Goal: Task Accomplishment & Management: Use online tool/utility

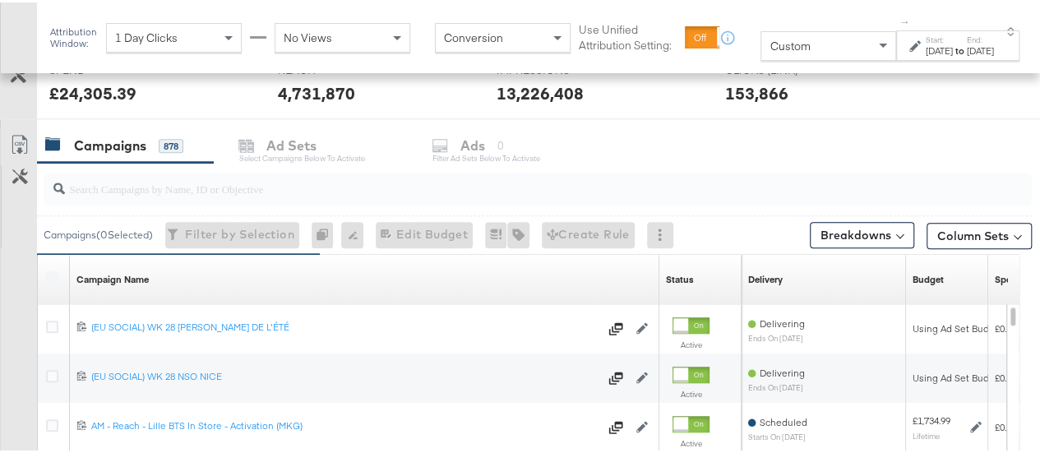
scroll to position [644, 0]
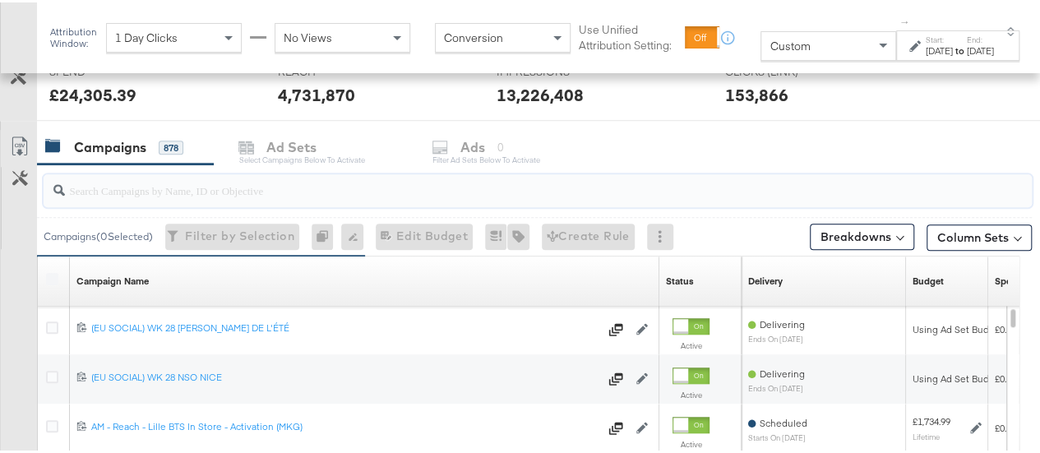
click at [352, 183] on input "search" at bounding box center [505, 181] width 880 height 32
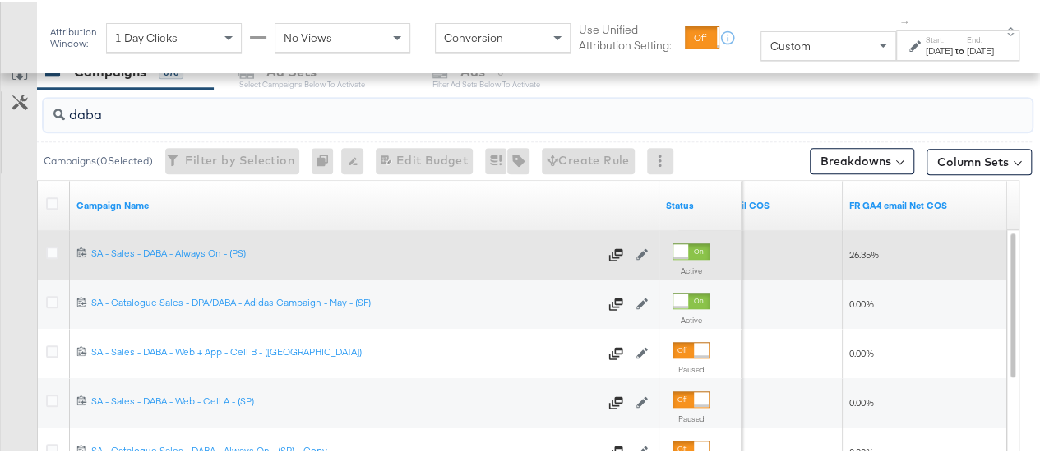
scroll to position [723, 0]
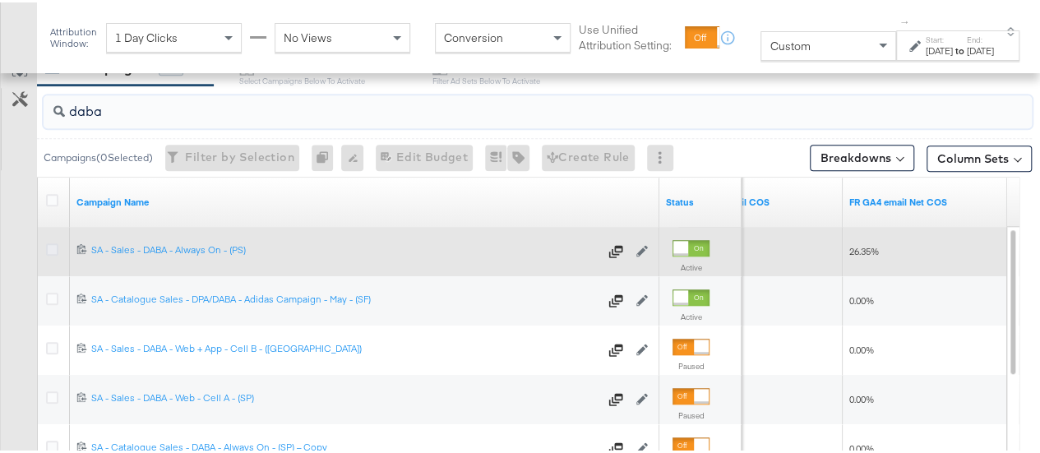
type input "daba"
click at [51, 241] on icon at bounding box center [52, 247] width 12 height 12
click at [0, 0] on input "checkbox" at bounding box center [0, 0] width 0 height 0
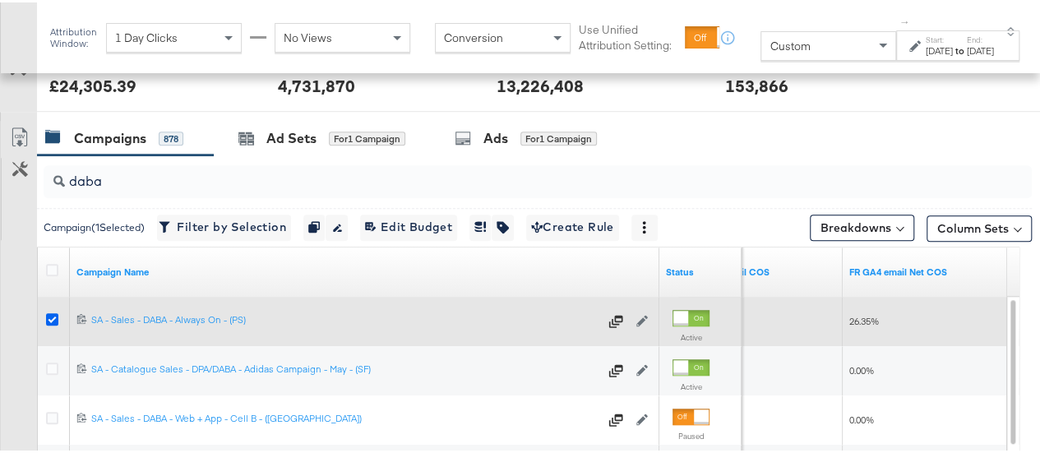
scroll to position [652, 0]
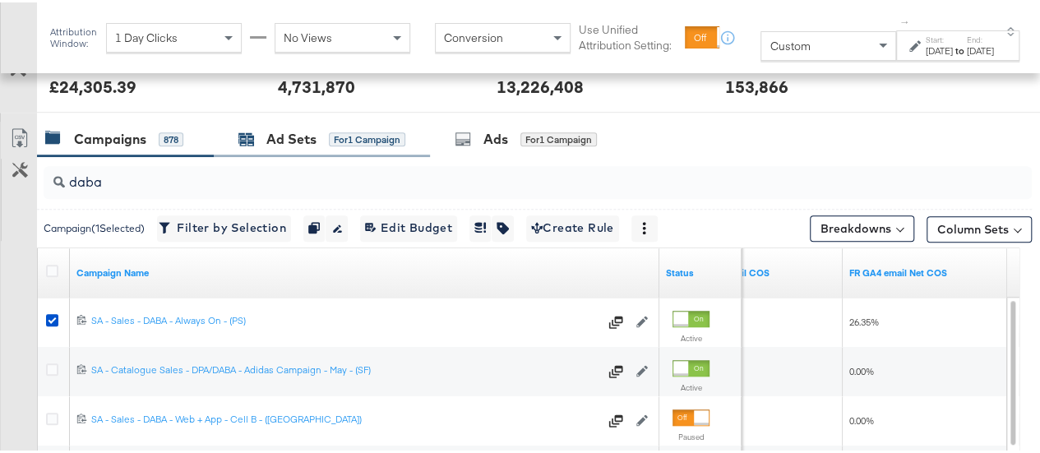
click at [303, 131] on div "Ad Sets" at bounding box center [291, 136] width 50 height 19
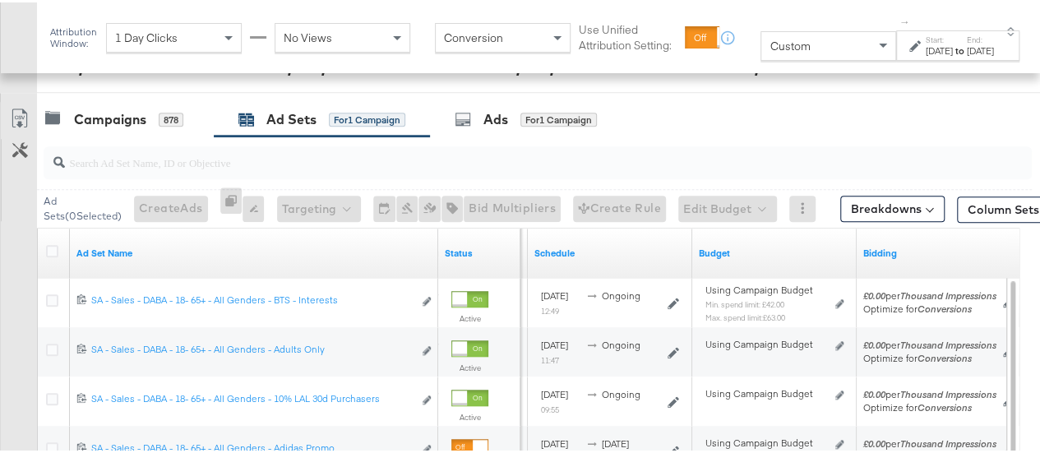
scroll to position [662, 0]
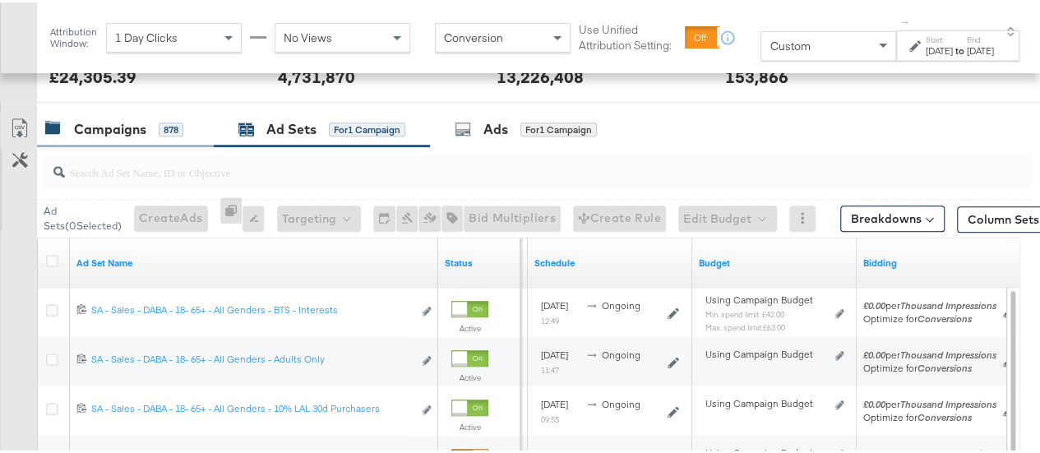
click at [71, 109] on div "Campaigns 878" at bounding box center [125, 126] width 177 height 35
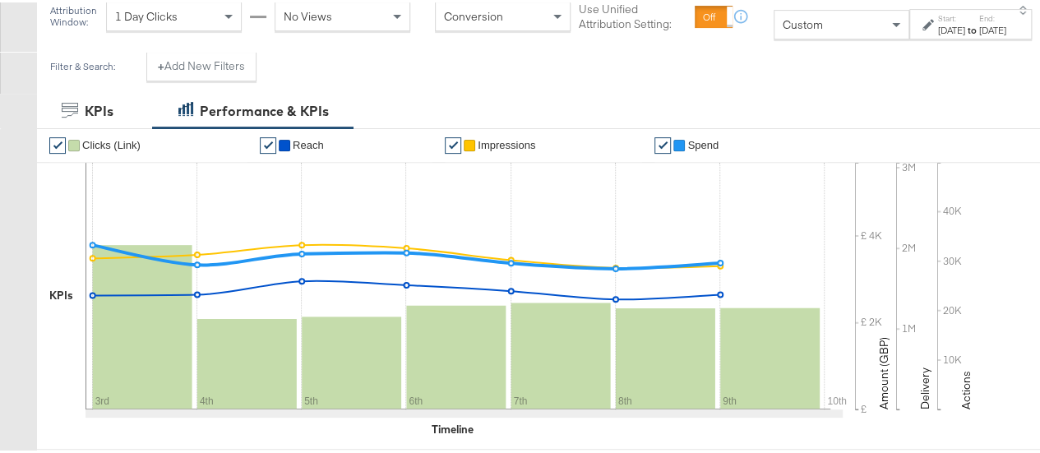
scroll to position [0, 0]
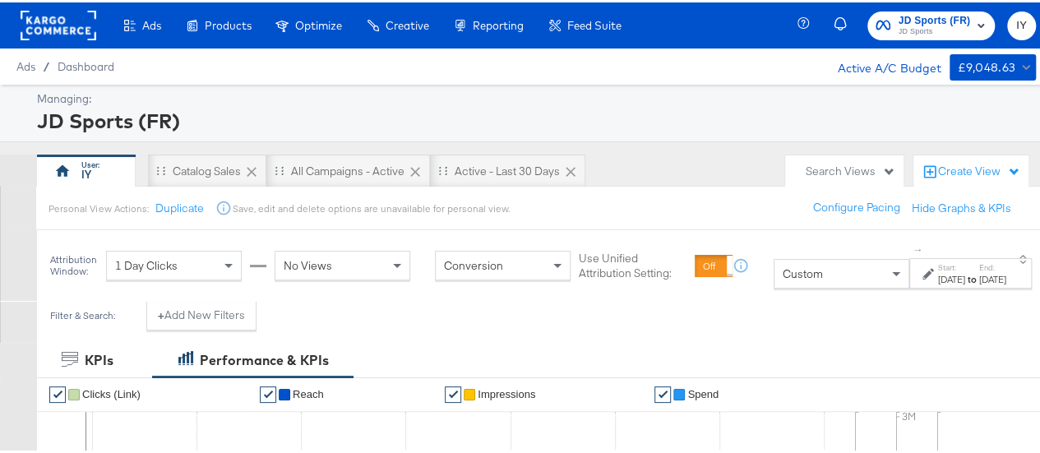
click at [911, 21] on span "JD Sports (FR)" at bounding box center [934, 18] width 72 height 17
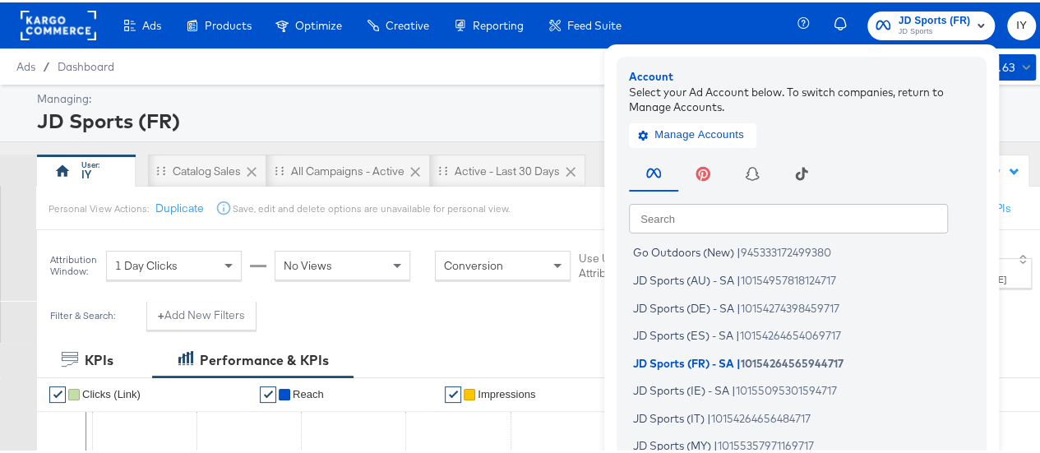
scroll to position [126, 0]
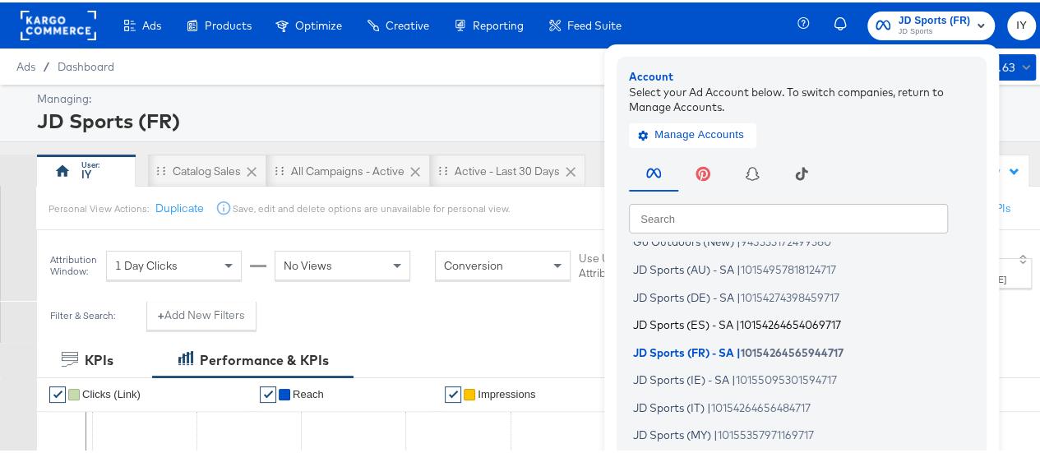
click at [695, 322] on span "JD Sports (ES) - SA" at bounding box center [683, 322] width 100 height 13
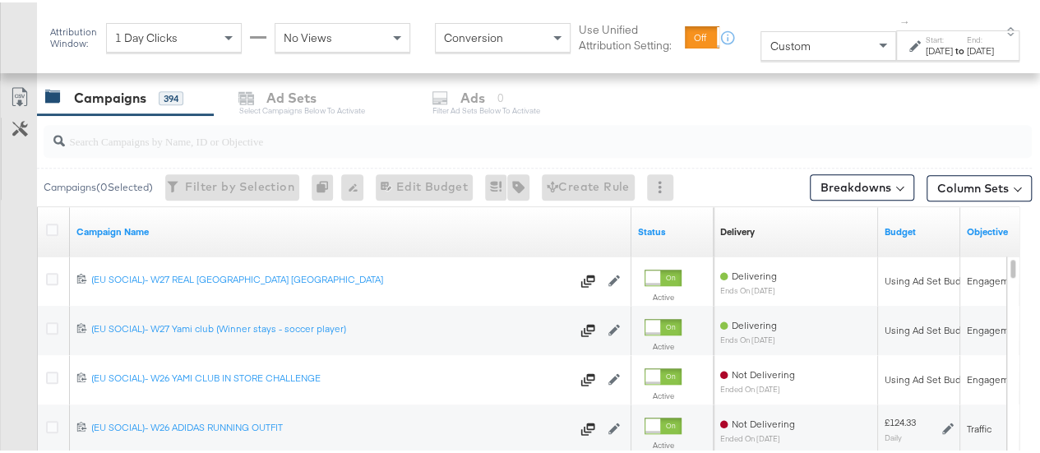
scroll to position [684, 0]
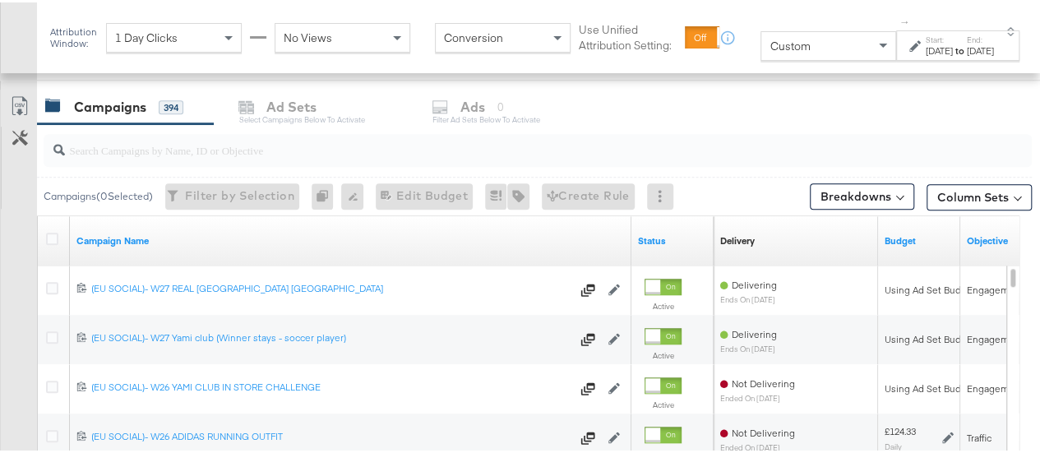
click at [180, 146] on input "search" at bounding box center [505, 141] width 880 height 32
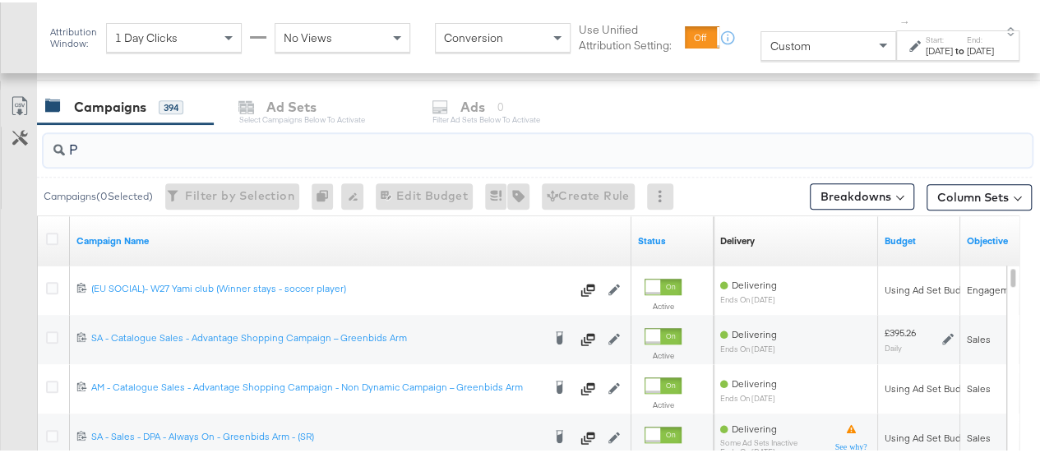
type input "P"
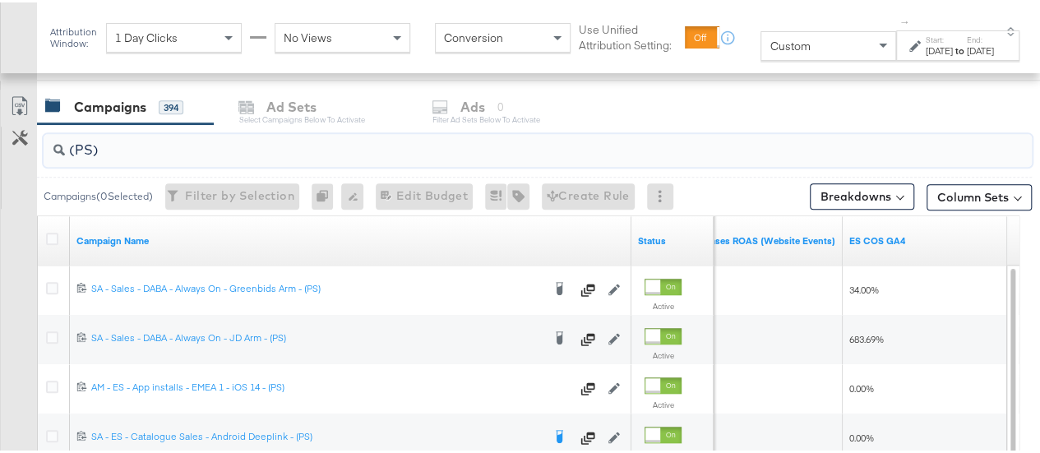
type input "(PS)"
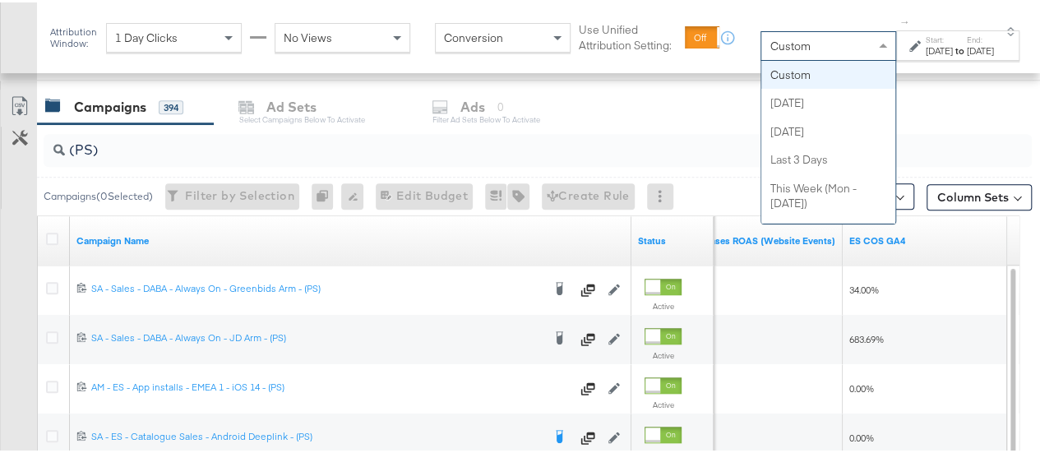
click at [774, 53] on div "Custom" at bounding box center [828, 44] width 134 height 28
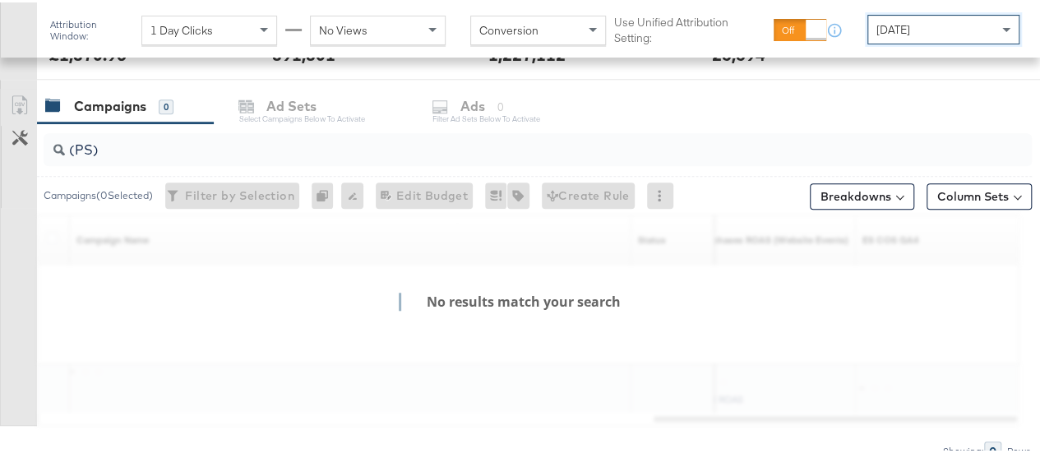
scroll to position [666, 0]
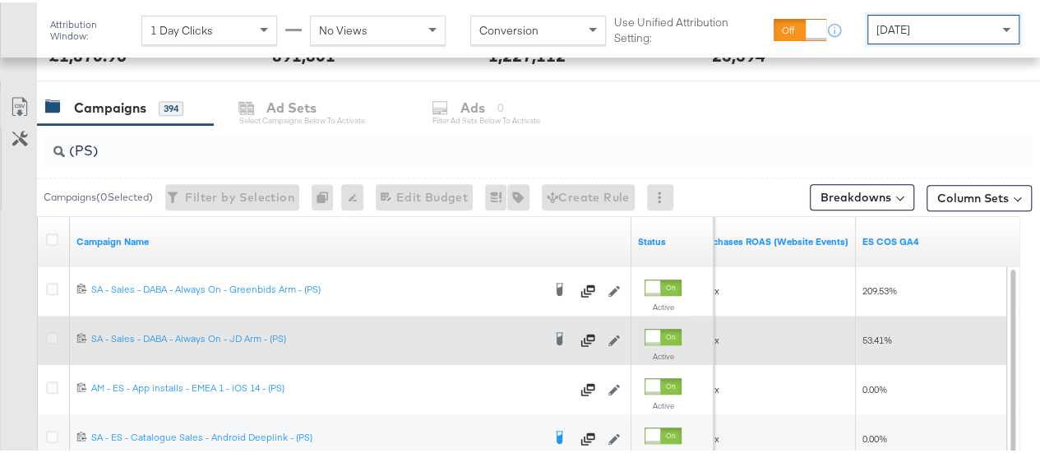
click at [49, 330] on icon at bounding box center [52, 336] width 12 height 12
click at [0, 0] on input "checkbox" at bounding box center [0, 0] width 0 height 0
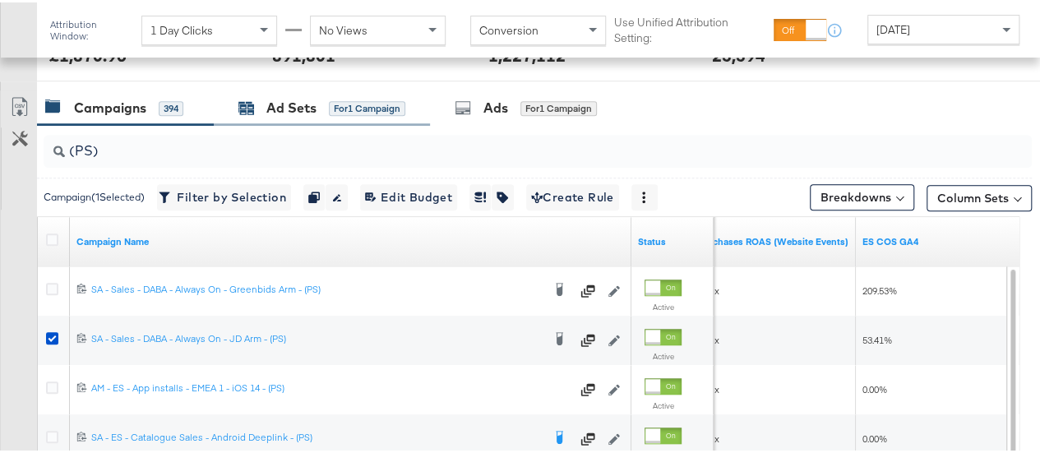
click at [295, 107] on div "Ad Sets" at bounding box center [291, 105] width 50 height 19
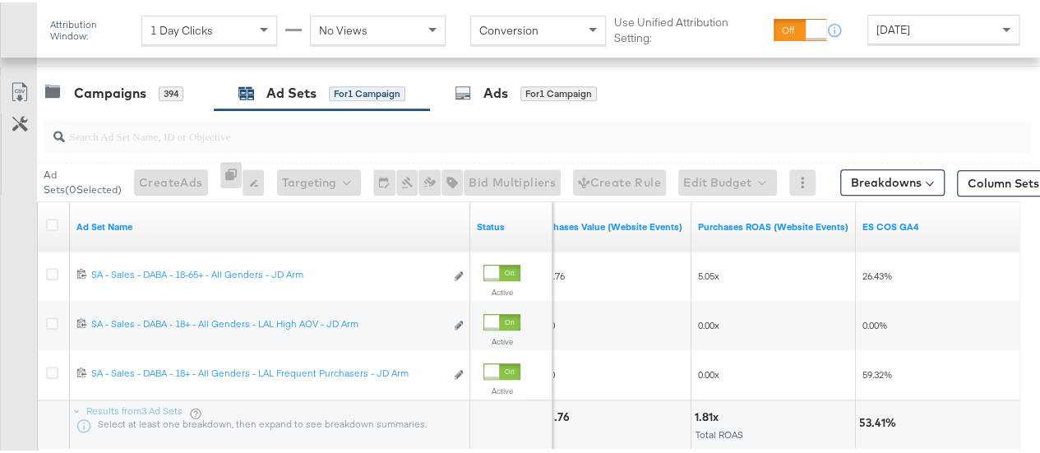
scroll to position [684, 0]
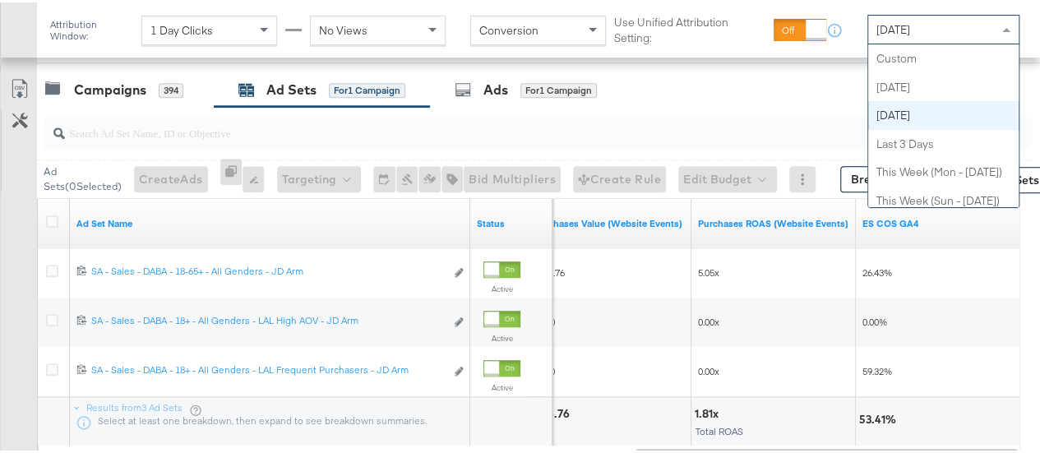
click at [910, 32] on span "[DATE]" at bounding box center [893, 27] width 34 height 15
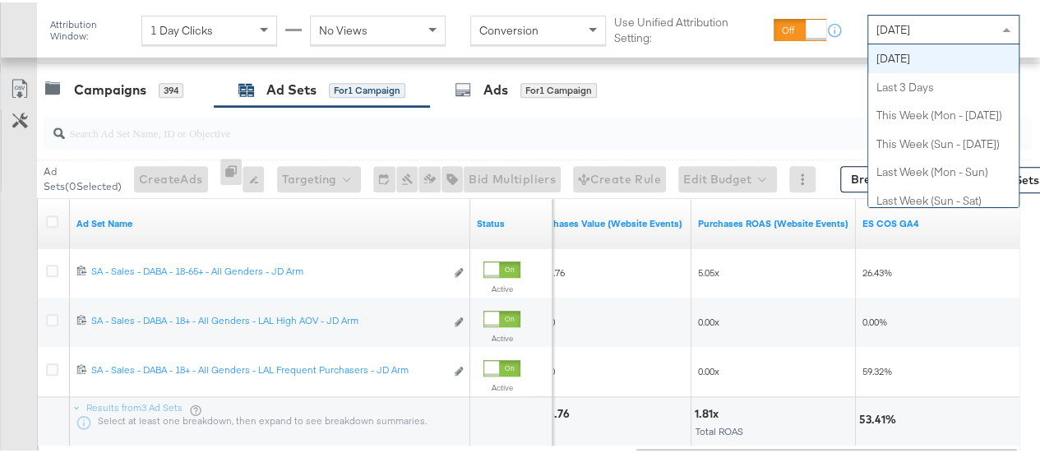
scroll to position [0, 0]
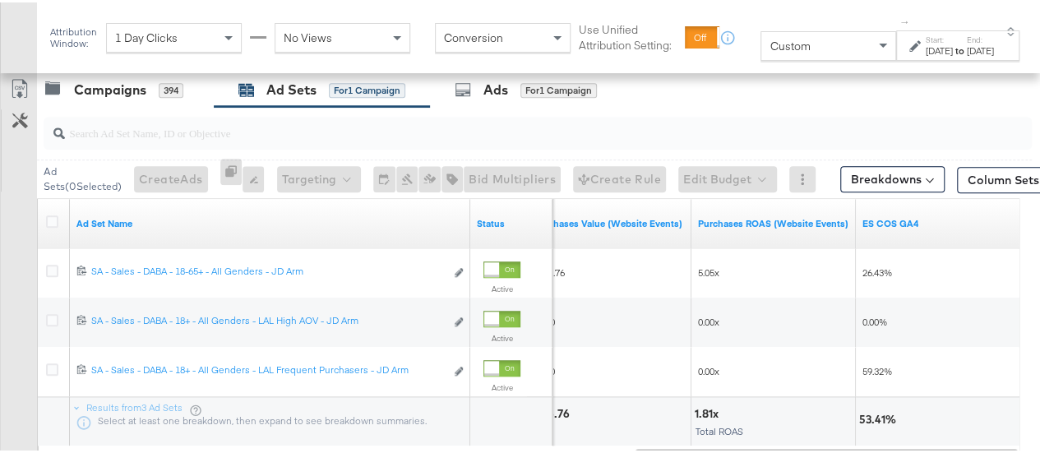
click at [926, 44] on div "[DATE]" at bounding box center [939, 48] width 27 height 13
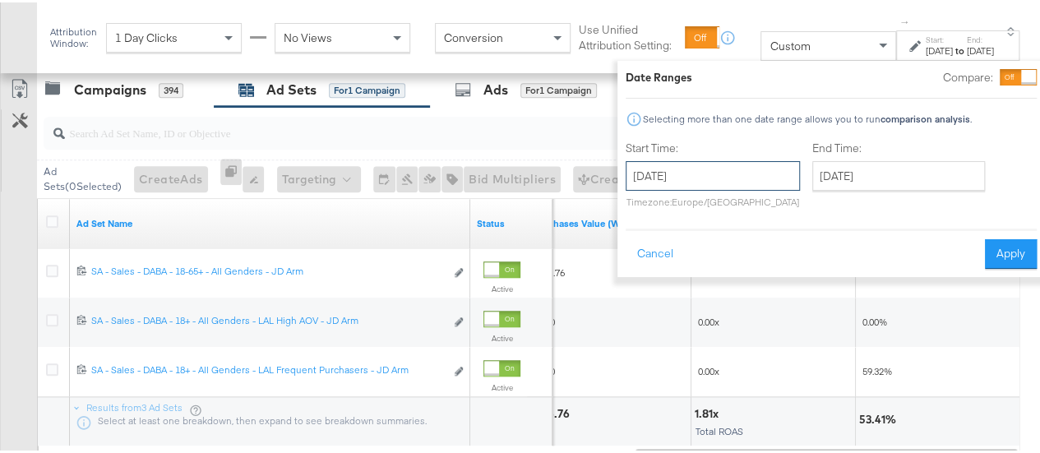
click at [656, 170] on input "[DATE]" at bounding box center [713, 174] width 174 height 30
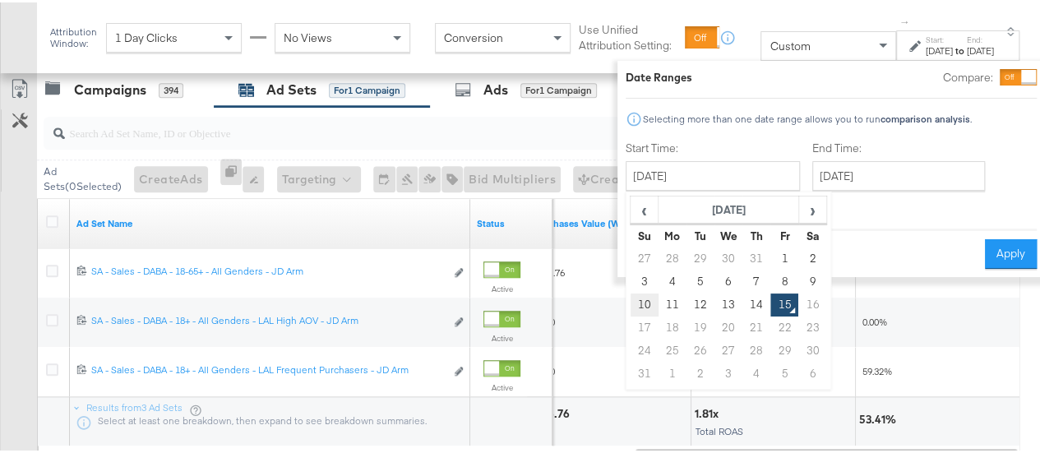
click at [631, 295] on td "10" at bounding box center [645, 302] width 28 height 23
type input "[DATE]"
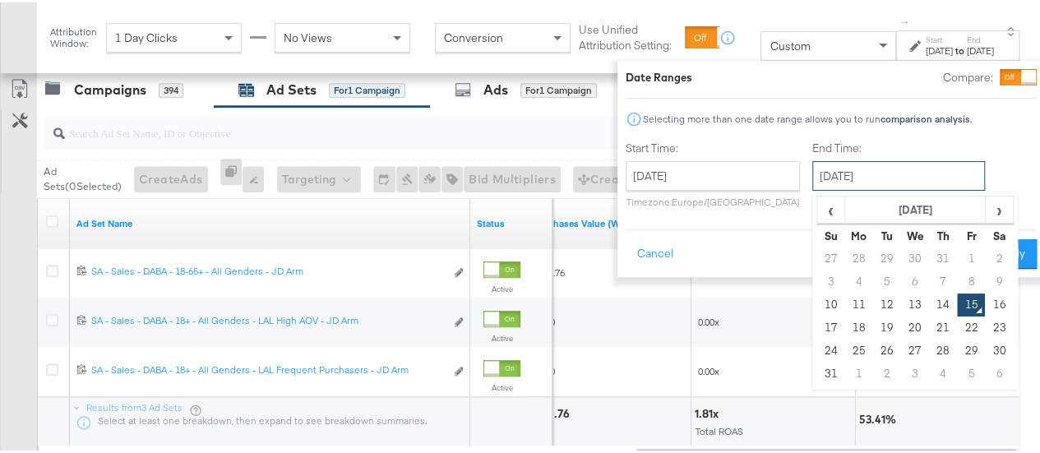
click at [815, 187] on input "[DATE]" at bounding box center [898, 174] width 173 height 30
click at [929, 304] on td "14" at bounding box center [943, 302] width 28 height 23
type input "[DATE]"
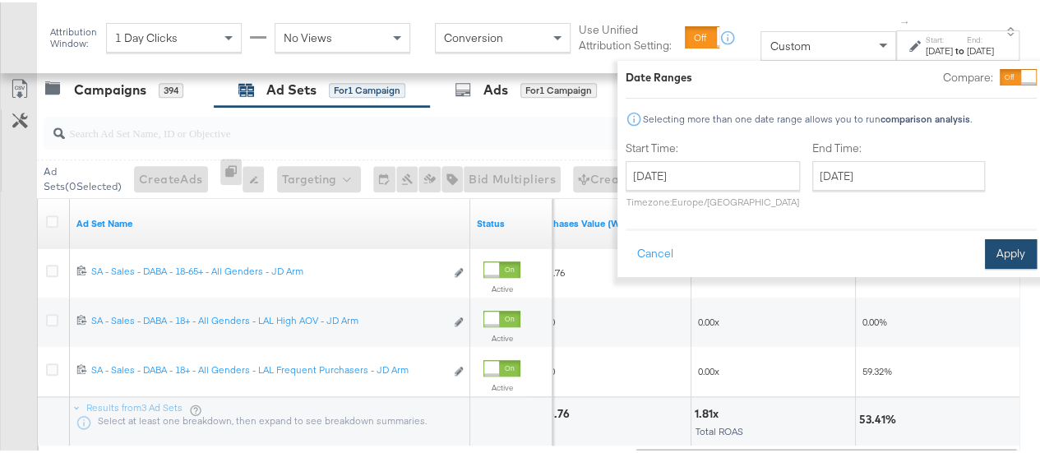
click at [986, 246] on button "Apply" at bounding box center [1011, 252] width 52 height 30
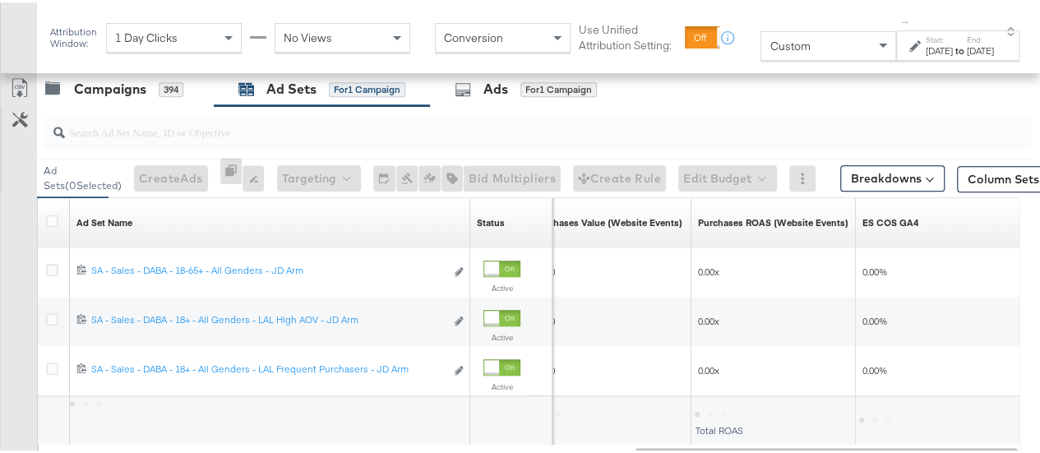
scroll to position [700, 0]
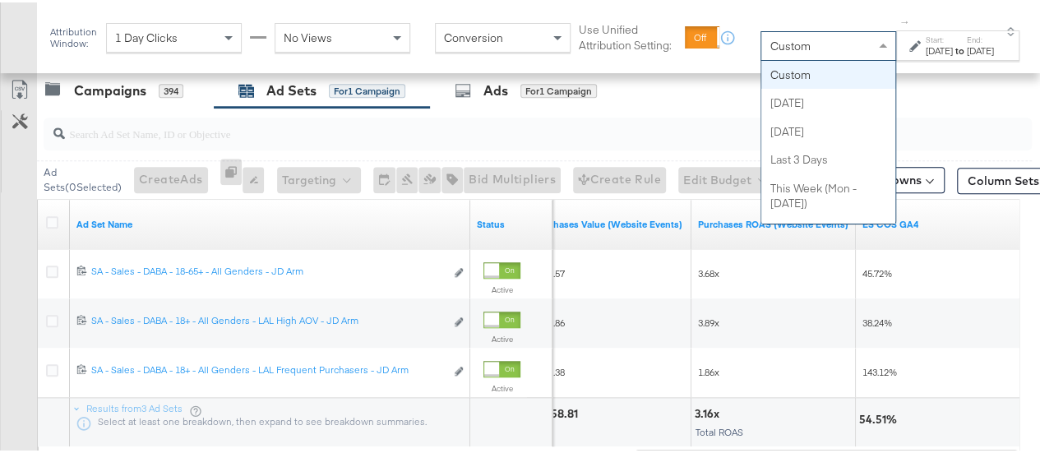
click at [811, 37] on div "Custom" at bounding box center [828, 44] width 134 height 28
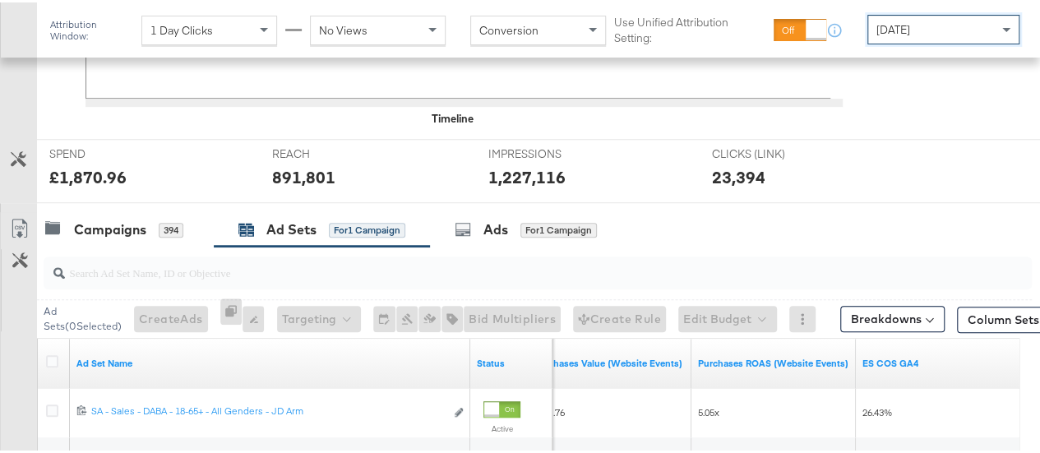
scroll to position [684, 0]
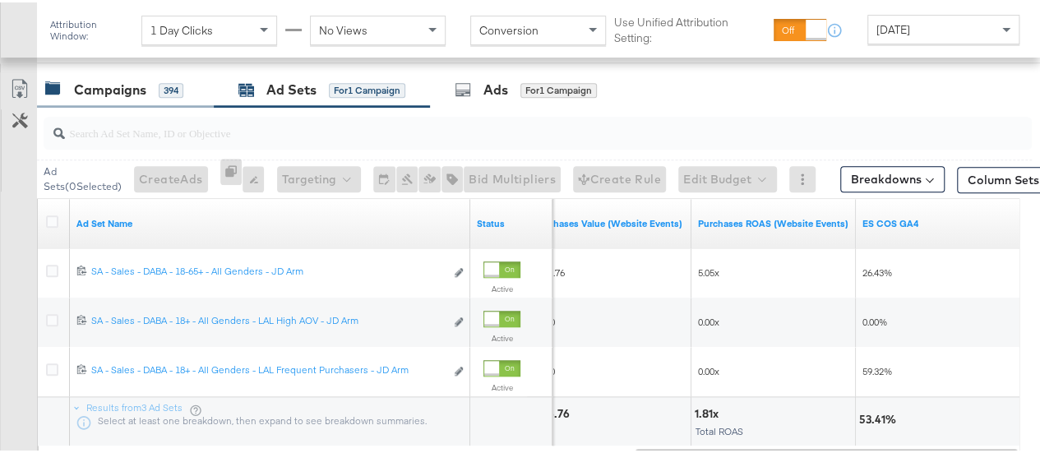
click at [90, 81] on div "Campaigns" at bounding box center [110, 87] width 72 height 19
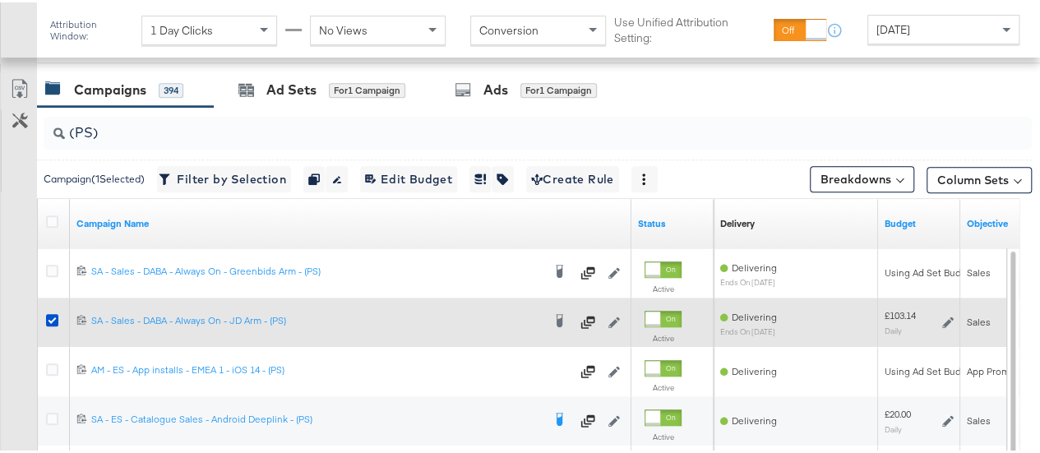
click at [50, 308] on div at bounding box center [54, 320] width 30 height 30
click at [49, 315] on icon at bounding box center [52, 318] width 12 height 12
click at [0, 0] on input "checkbox" at bounding box center [0, 0] width 0 height 0
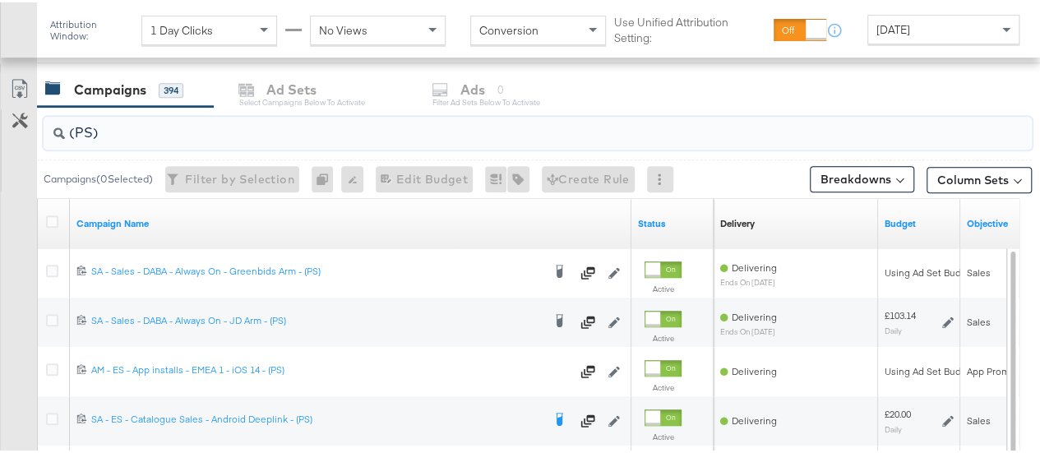
drag, startPoint x: 118, startPoint y: 124, endPoint x: 0, endPoint y: 119, distance: 118.5
click at [0, 119] on div "(PS) Campaigns ( 0 Selected) Filter by Selection Filter 0 campaigns 0 Rename 0 …" at bounding box center [516, 396] width 1032 height 584
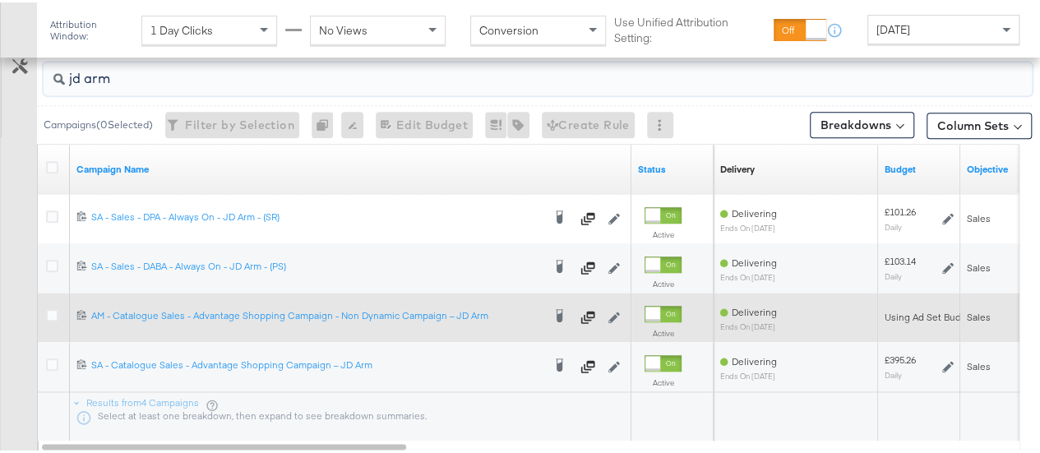
scroll to position [738, 0]
type input "jd arm"
click at [51, 313] on icon at bounding box center [52, 313] width 12 height 12
click at [0, 0] on input "checkbox" at bounding box center [0, 0] width 0 height 0
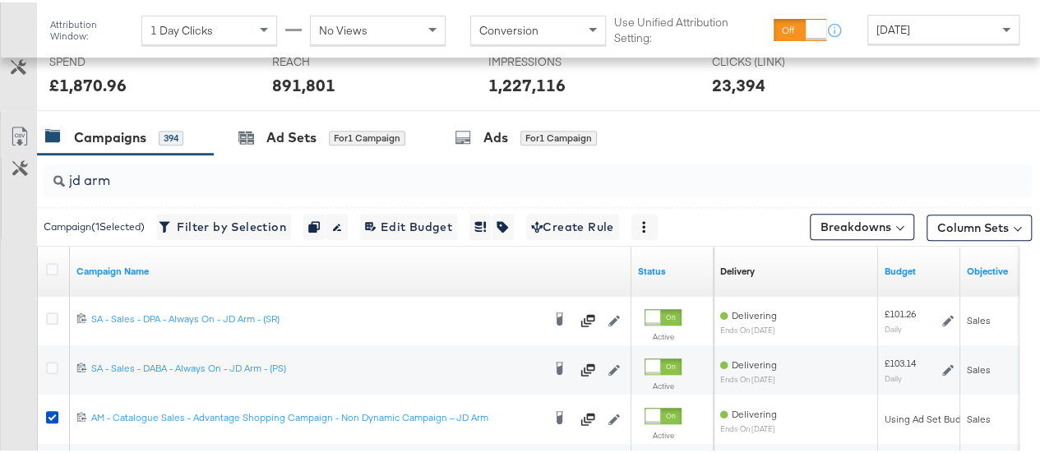
scroll to position [635, 0]
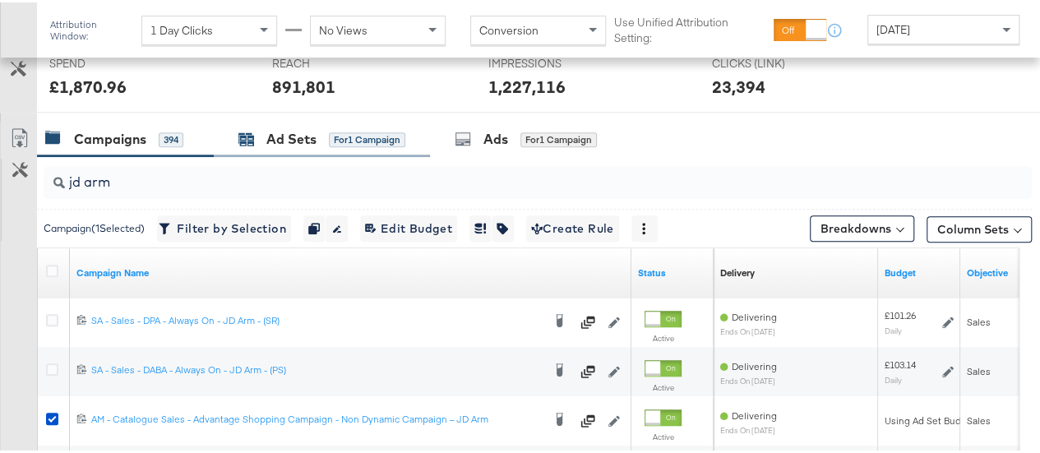
click at [289, 129] on div "Ad Sets" at bounding box center [291, 136] width 50 height 19
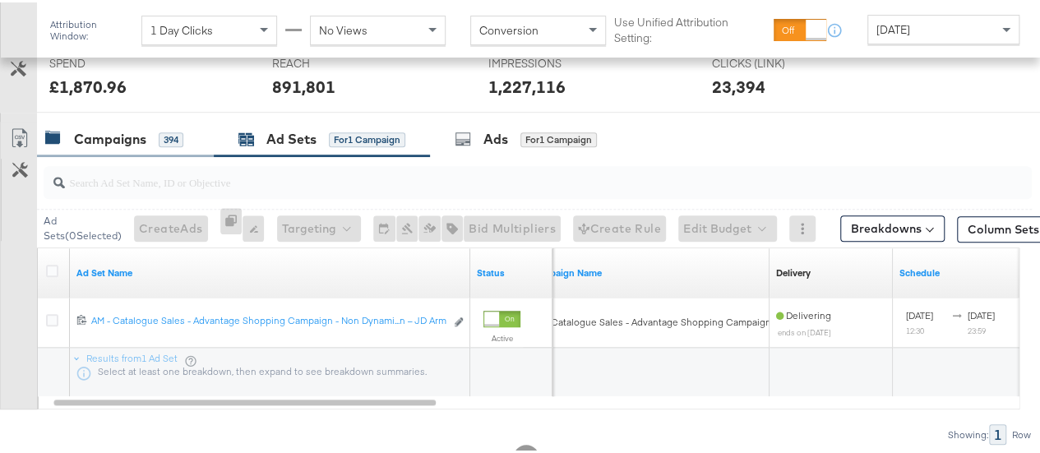
click at [143, 136] on div "Campaigns" at bounding box center [110, 136] width 72 height 19
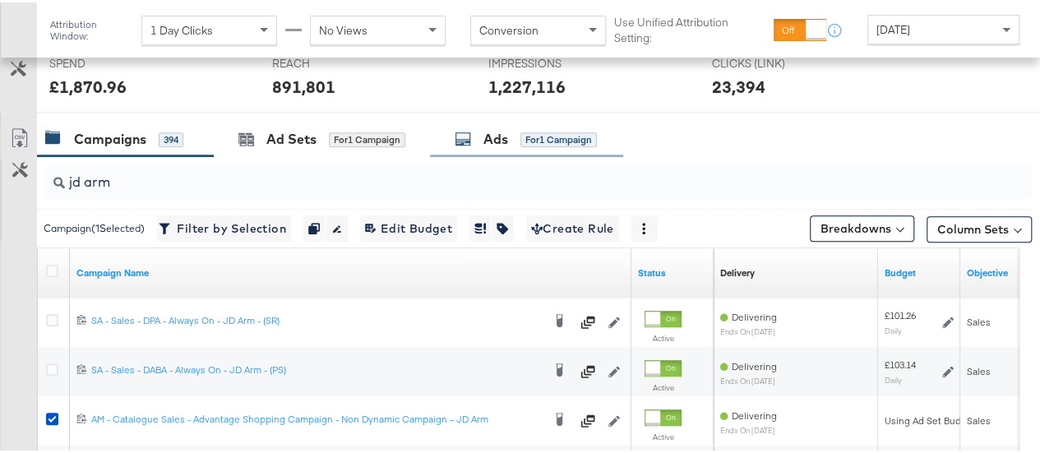
click at [465, 128] on icon at bounding box center [463, 136] width 16 height 16
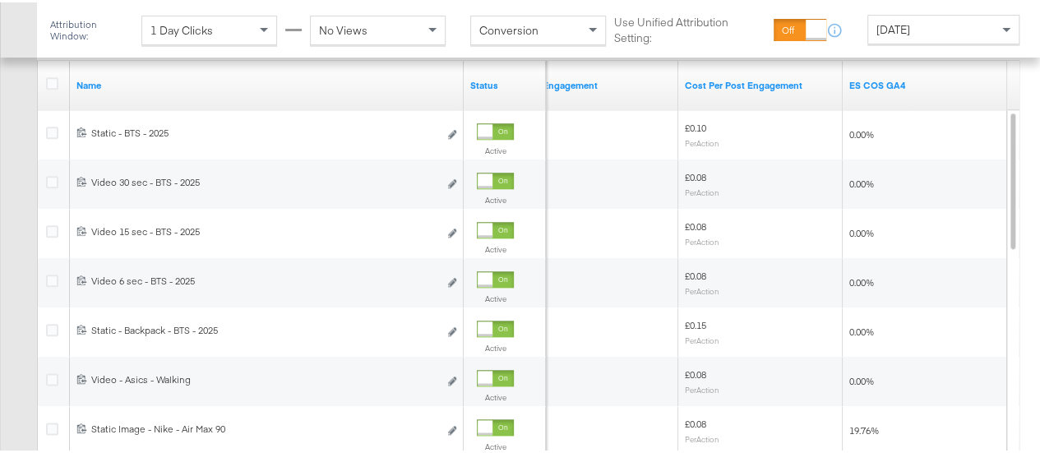
scroll to position [857, 0]
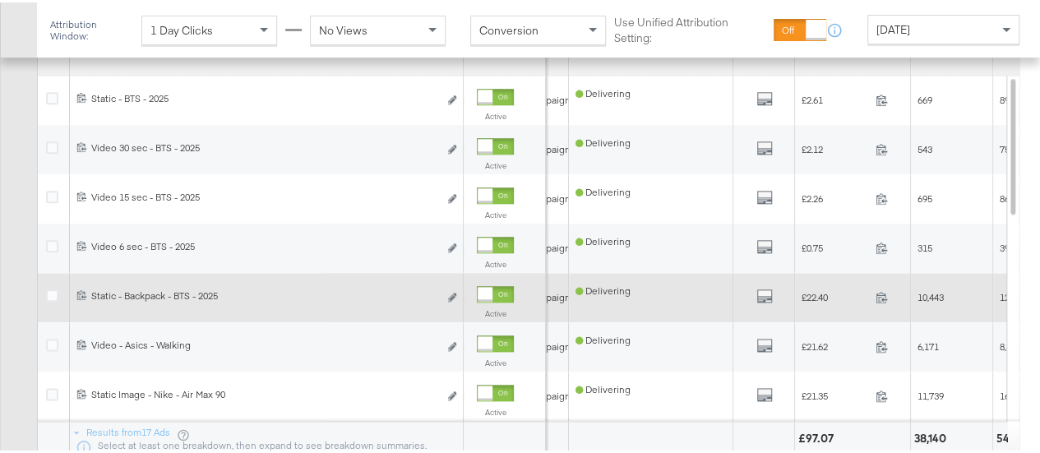
click at [492, 294] on div at bounding box center [485, 291] width 15 height 15
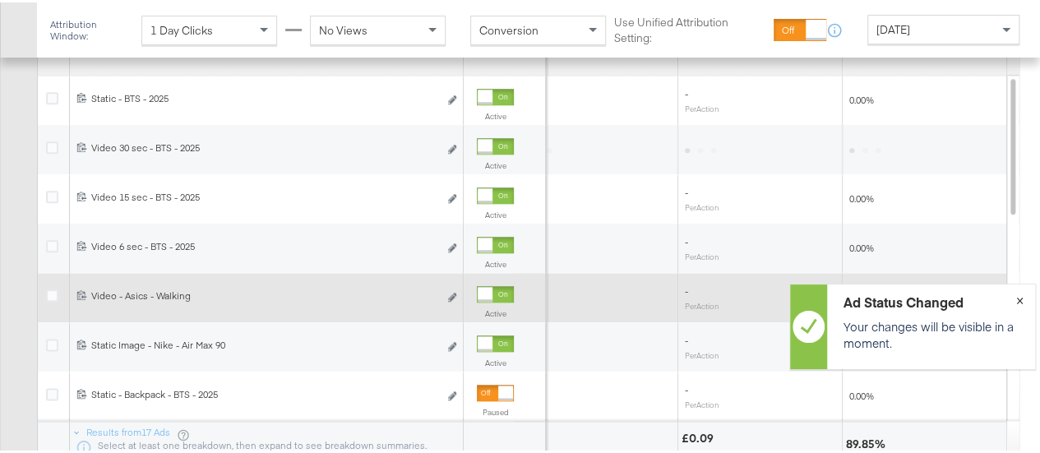
click at [1006, 299] on button "×" at bounding box center [1020, 297] width 30 height 30
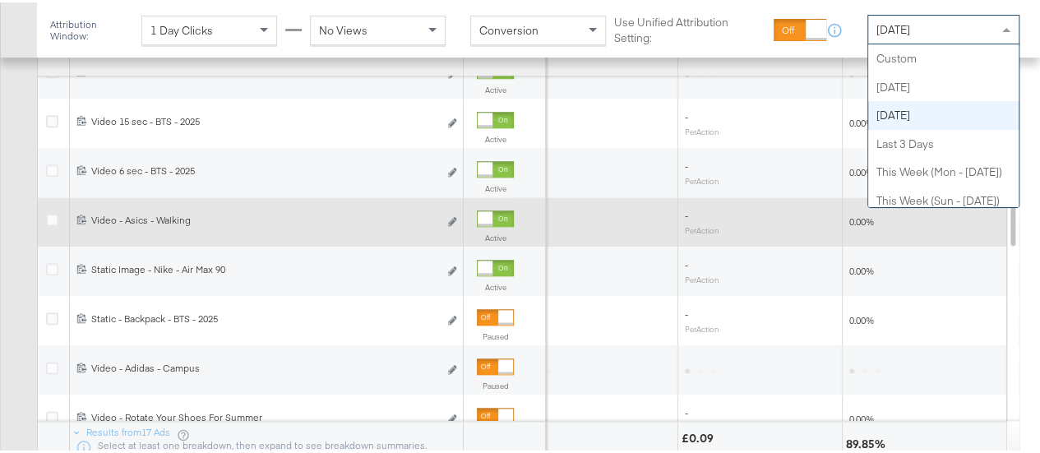
click at [903, 21] on span "[DATE]" at bounding box center [893, 27] width 34 height 15
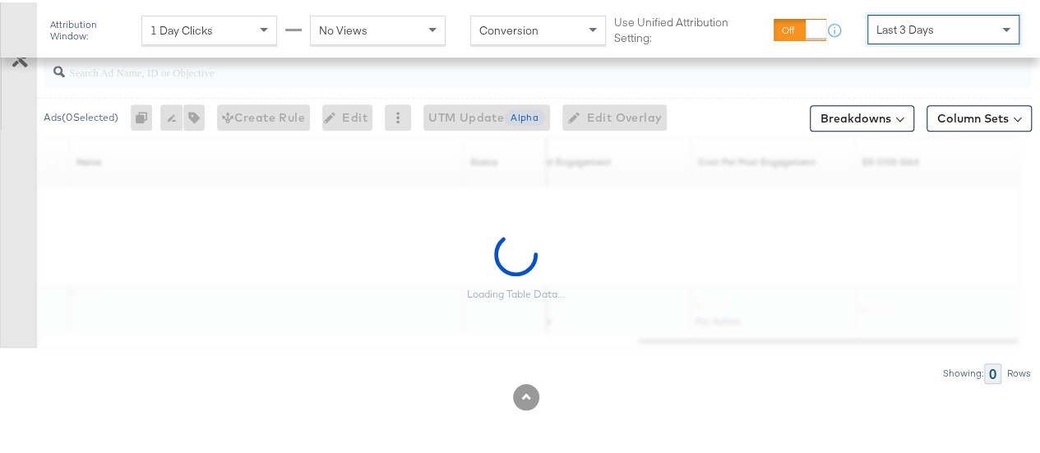
scroll to position [603, 0]
click at [896, 22] on span "Last 3 Days" at bounding box center [905, 27] width 58 height 15
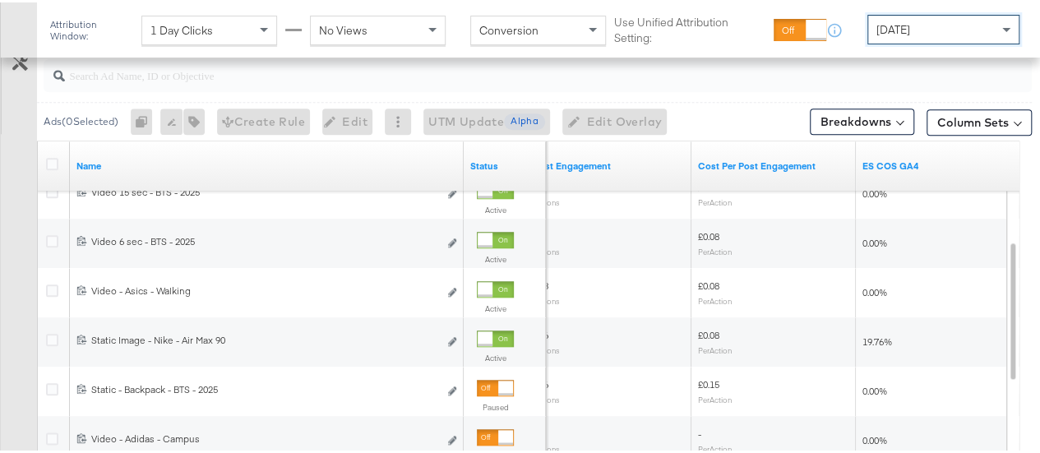
click at [889, 35] on div "[DATE]" at bounding box center [943, 27] width 150 height 28
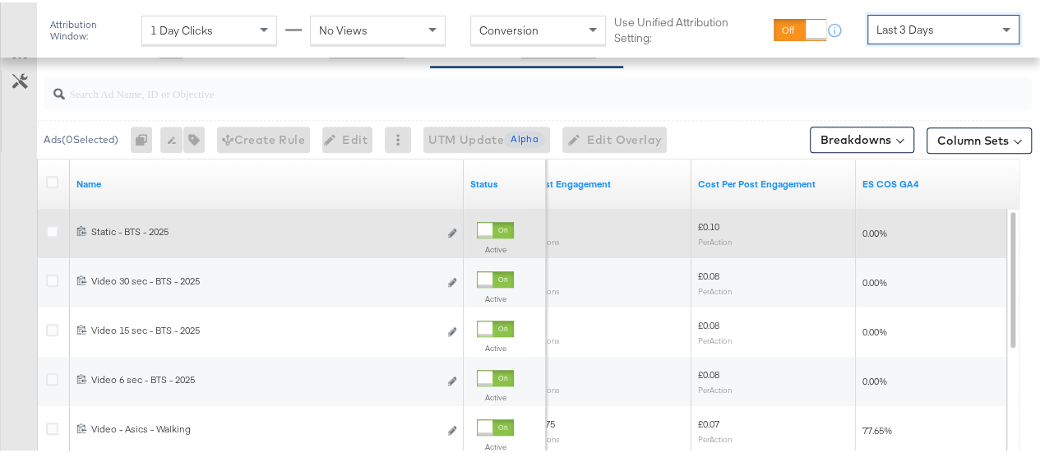
scroll to position [722, 0]
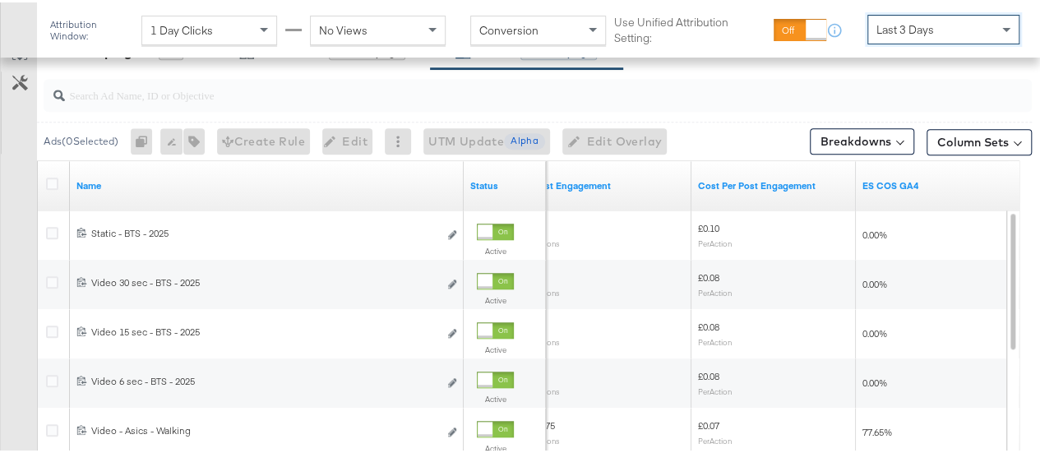
click at [906, 30] on span "Last 3 Days" at bounding box center [905, 27] width 58 height 15
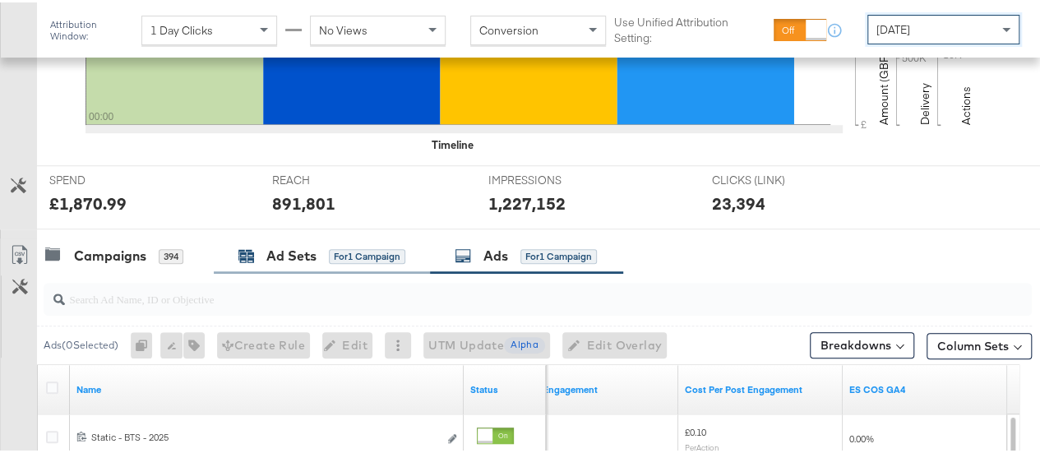
scroll to position [516, 0]
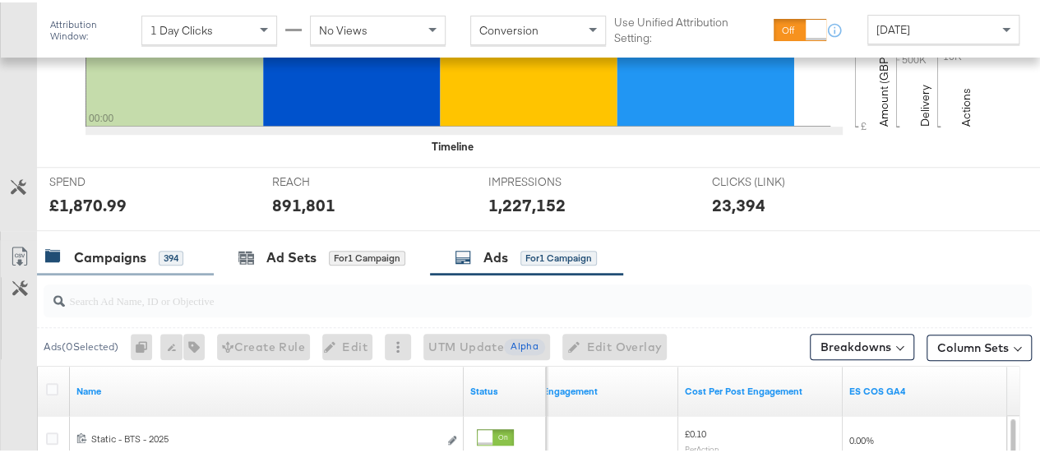
click at [155, 254] on div "Campaigns 394" at bounding box center [114, 255] width 138 height 19
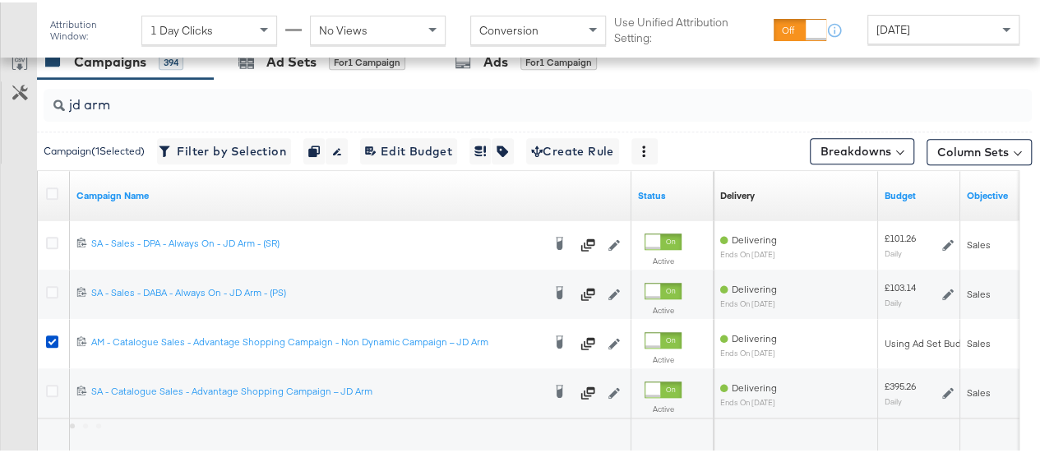
scroll to position [737, 0]
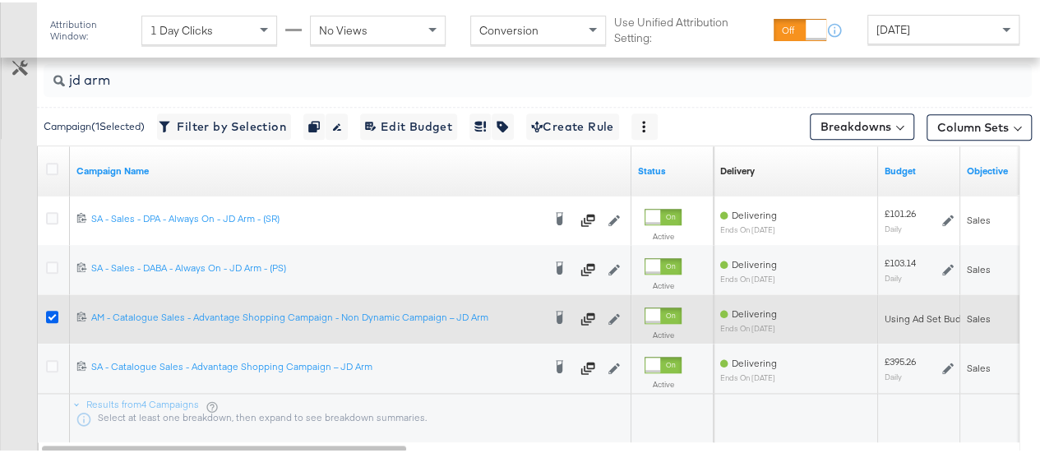
click at [49, 314] on icon at bounding box center [52, 314] width 12 height 12
click at [0, 0] on input "checkbox" at bounding box center [0, 0] width 0 height 0
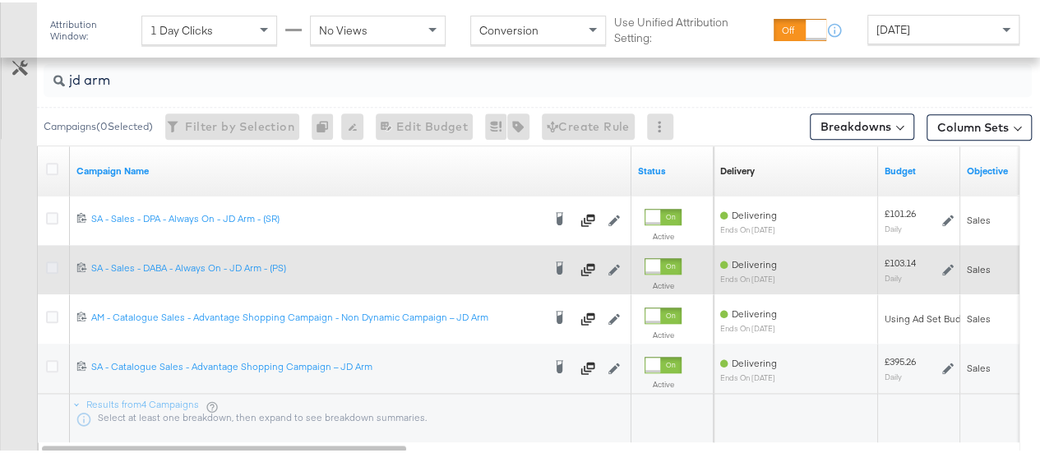
click at [53, 265] on icon at bounding box center [52, 265] width 12 height 12
click at [0, 0] on input "checkbox" at bounding box center [0, 0] width 0 height 0
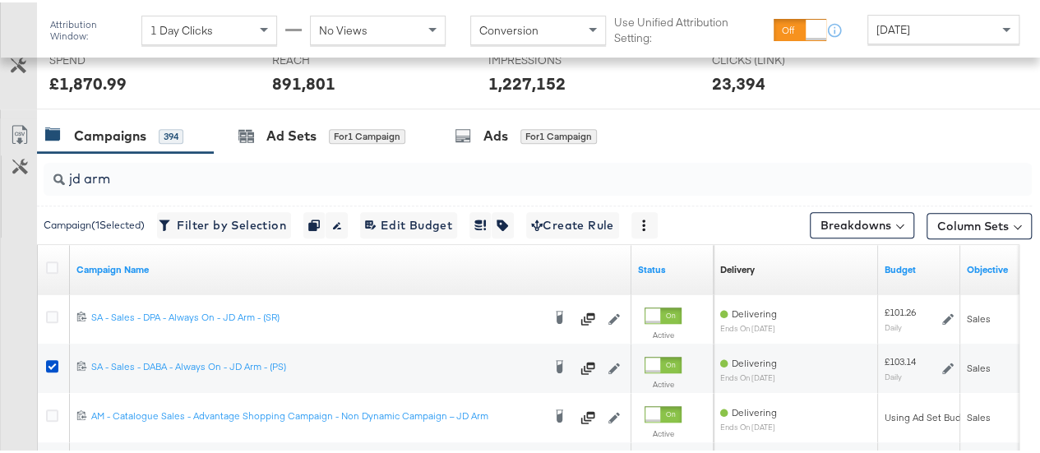
scroll to position [638, 0]
click at [253, 140] on div "Ad Sets for 1 Campaign" at bounding box center [321, 133] width 167 height 19
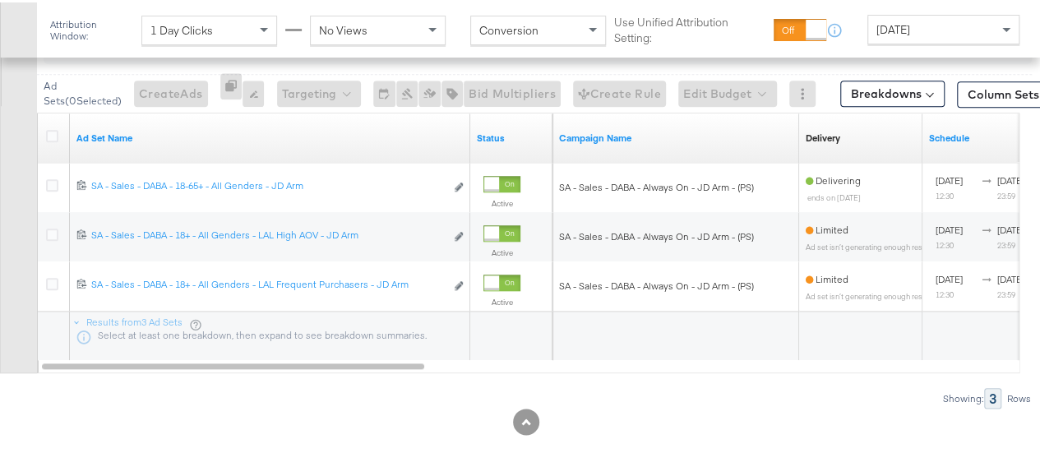
scroll to position [764, 0]
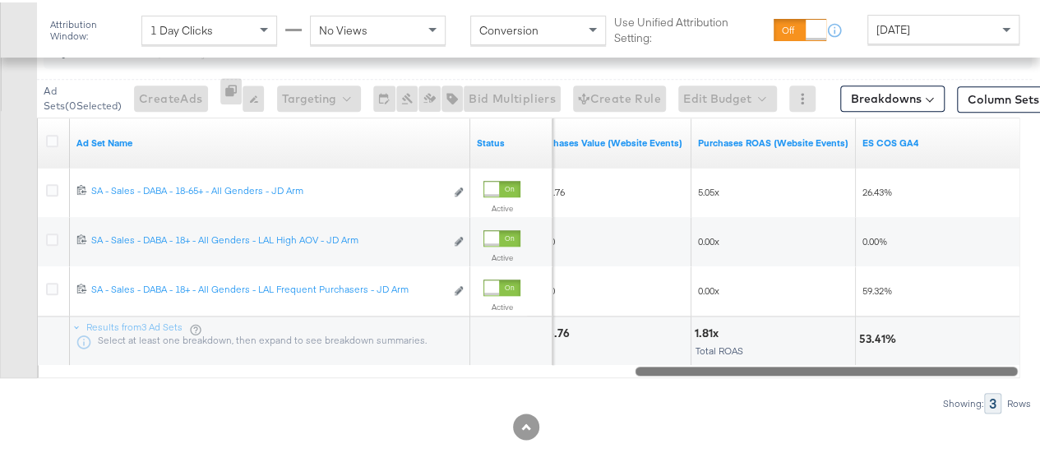
drag, startPoint x: 330, startPoint y: 367, endPoint x: 972, endPoint y: 376, distance: 641.3
click at [972, 376] on div "Ad Sets ( 0 Selected) Create Ads At least one ad set must be selected 0 Rename …" at bounding box center [516, 217] width 1032 height 387
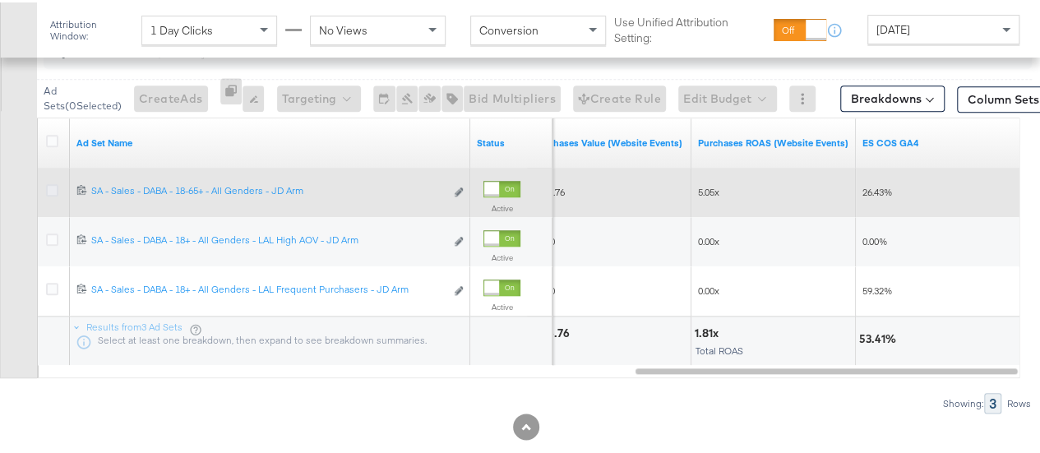
click at [51, 186] on icon at bounding box center [52, 188] width 12 height 12
click at [0, 0] on input "checkbox" at bounding box center [0, 0] width 0 height 0
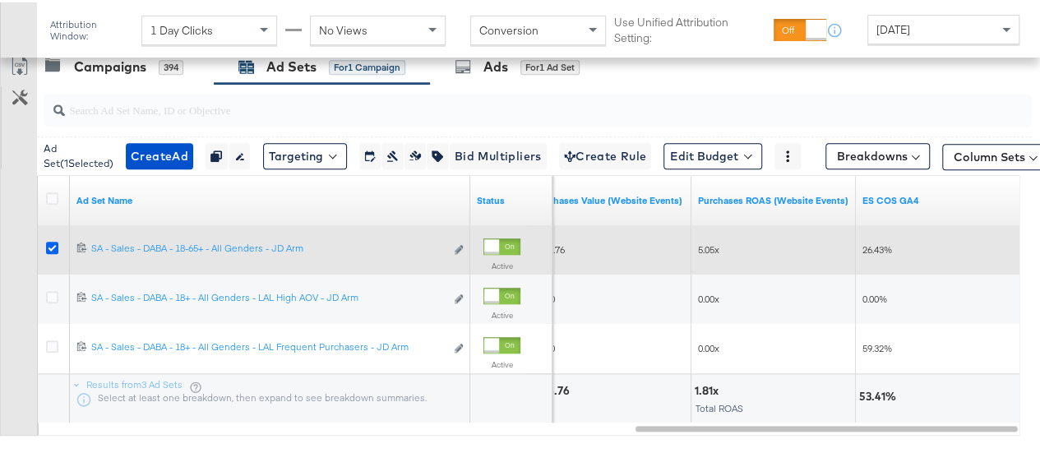
scroll to position [704, 0]
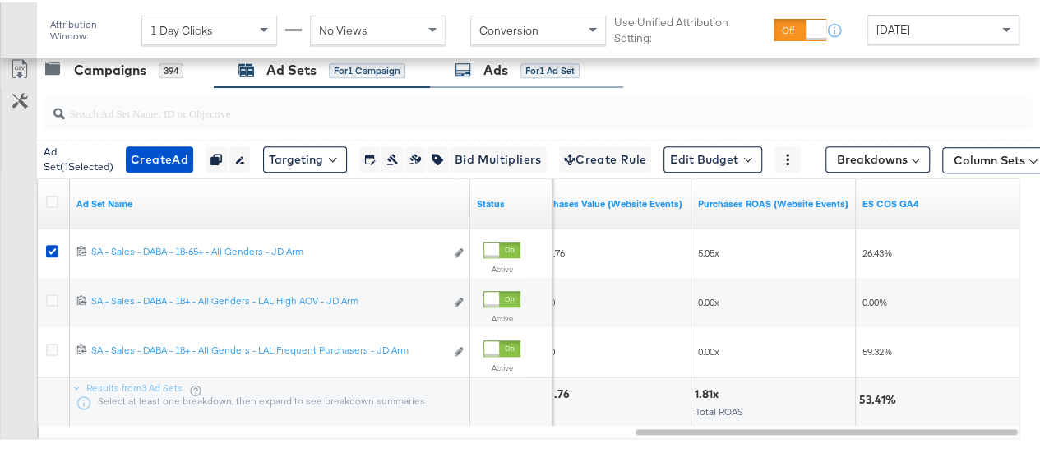
click at [482, 82] on div "Ads for 1 Ad Set" at bounding box center [526, 67] width 193 height 35
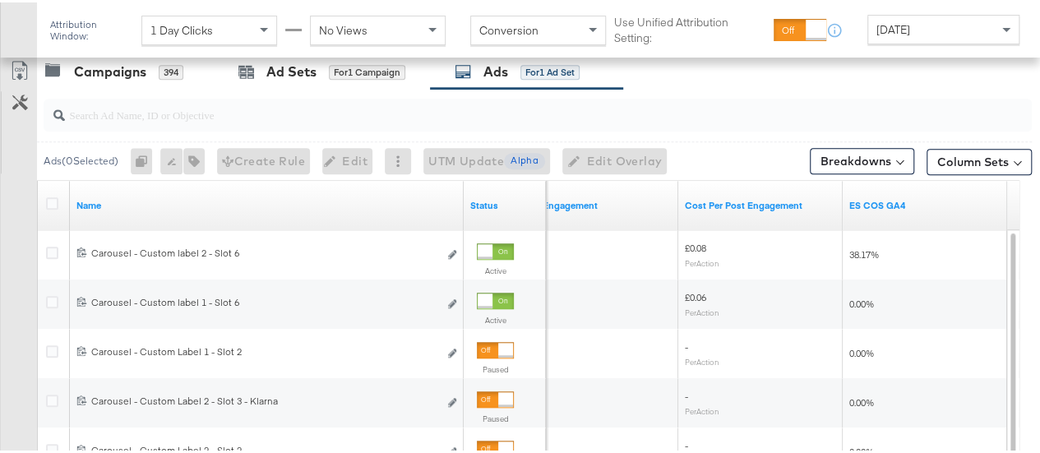
scroll to position [686, 0]
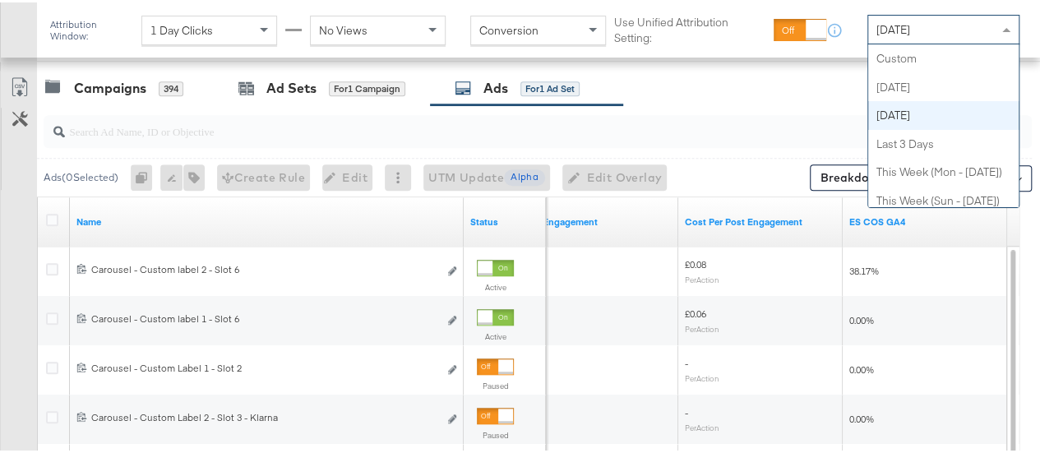
click at [910, 25] on span "[DATE]" at bounding box center [893, 27] width 34 height 15
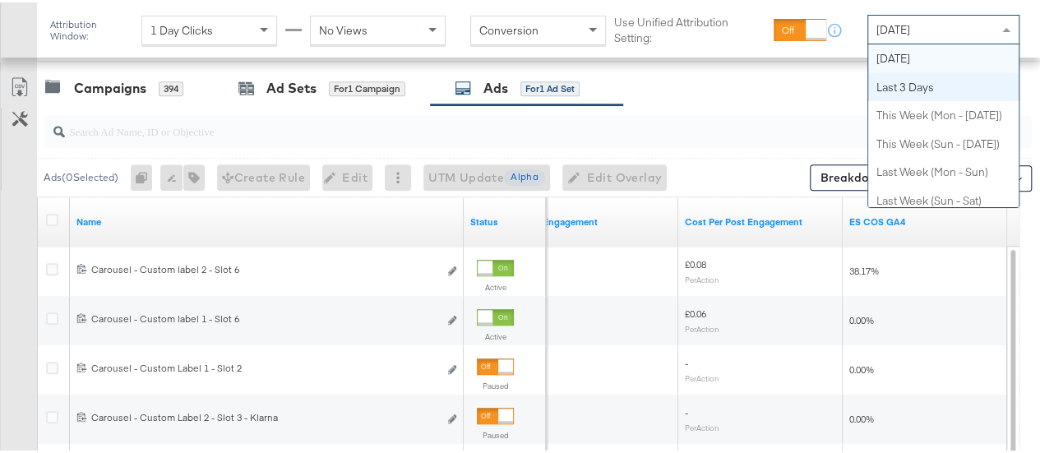
scroll to position [0, 0]
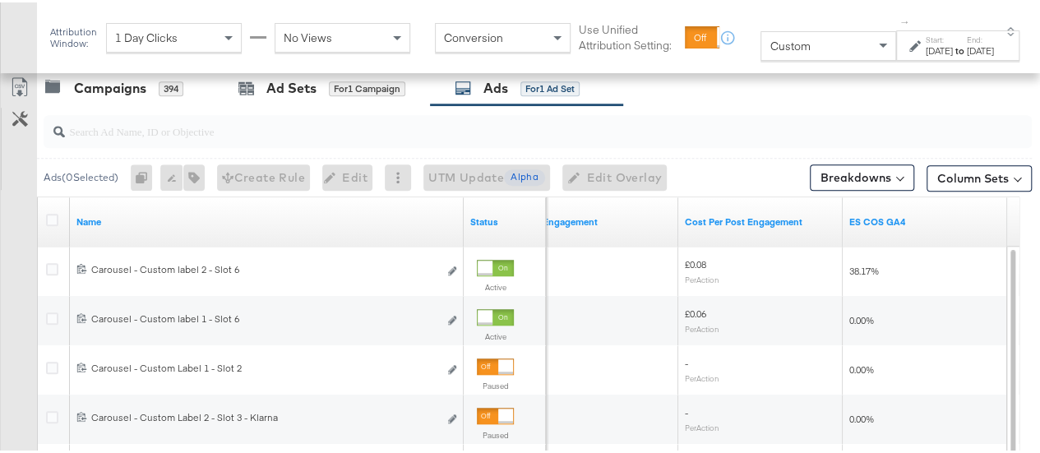
click at [926, 49] on div "[DATE]" at bounding box center [939, 48] width 27 height 13
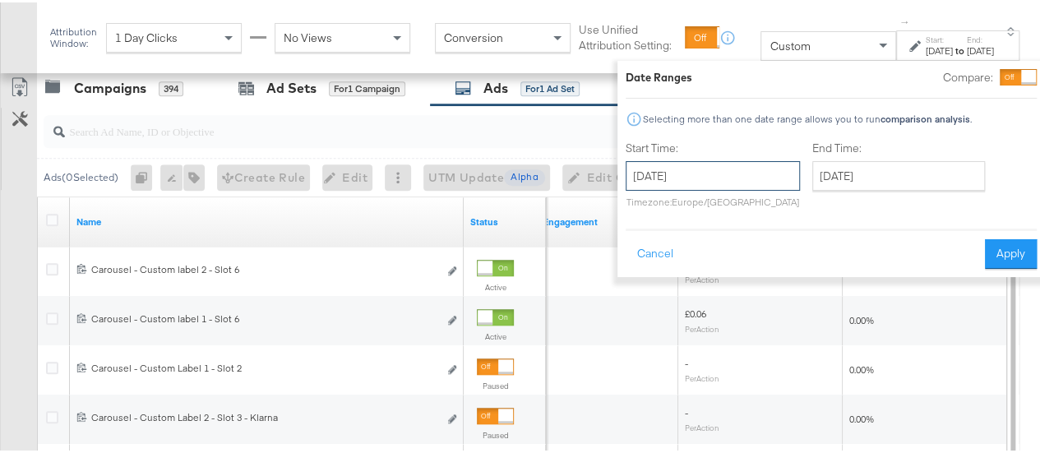
click at [754, 173] on input "[DATE]" at bounding box center [713, 174] width 174 height 30
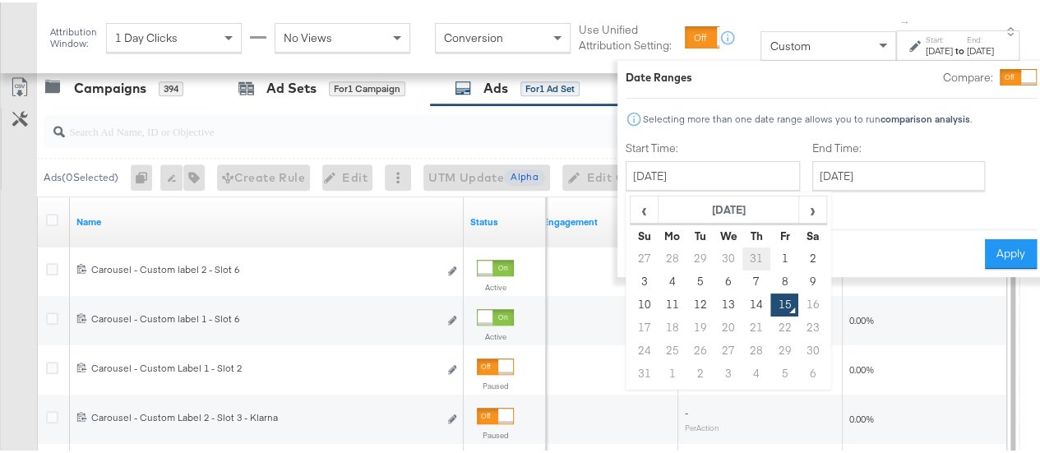
click at [742, 253] on td "31" at bounding box center [756, 256] width 28 height 23
type input "[DATE]"
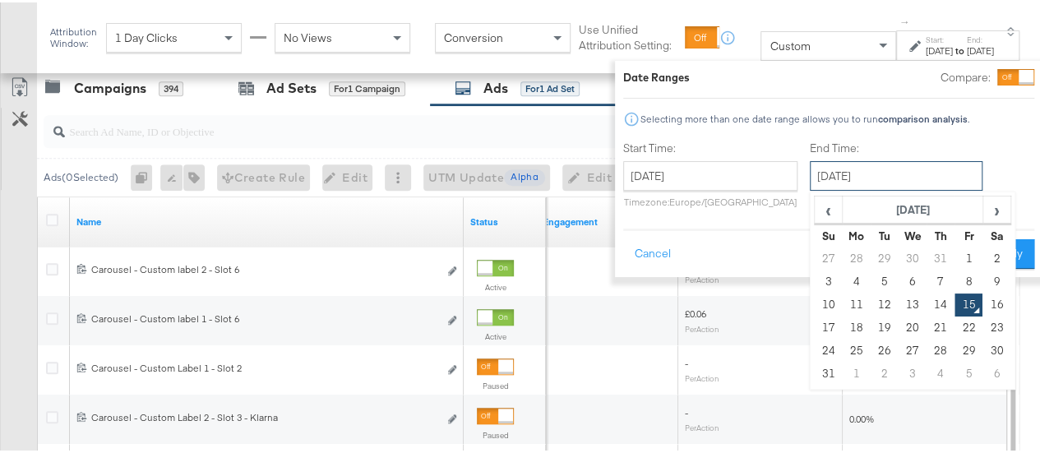
click at [814, 179] on input "[DATE]" at bounding box center [896, 174] width 173 height 30
click at [926, 305] on td "14" at bounding box center [940, 302] width 28 height 23
type input "[DATE]"
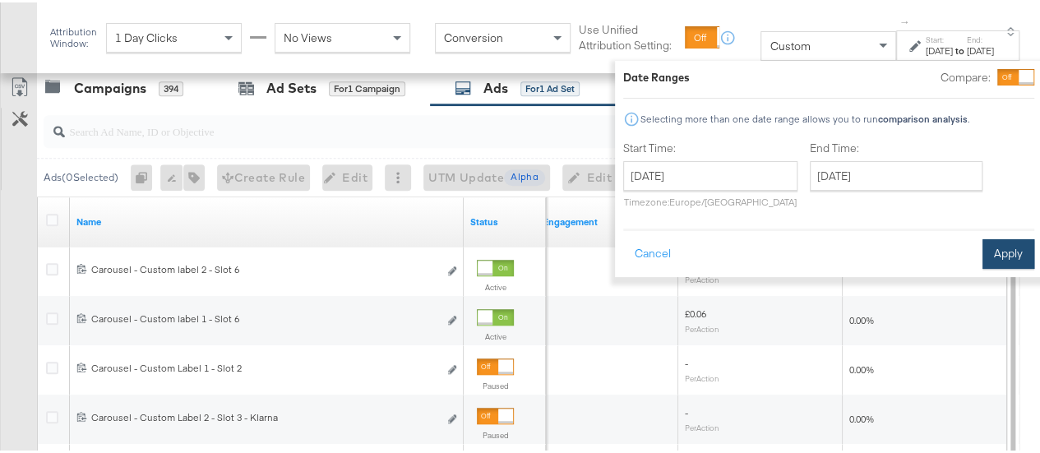
click at [982, 252] on button "Apply" at bounding box center [1008, 252] width 52 height 30
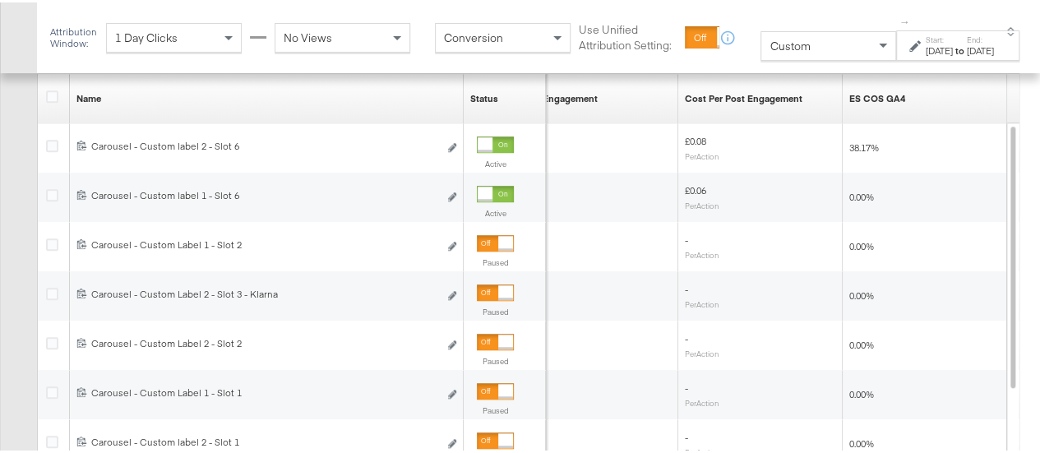
scroll to position [564, 0]
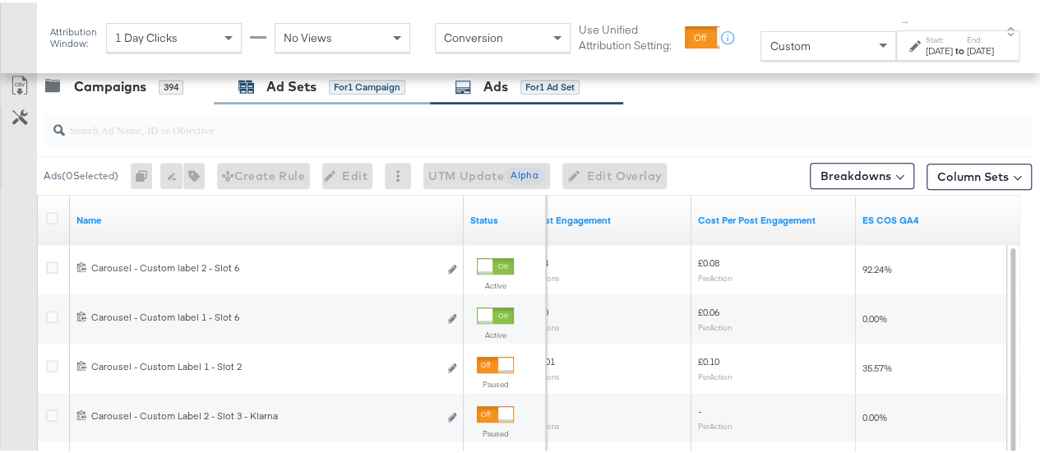
click at [253, 85] on icon at bounding box center [247, 86] width 15 height 11
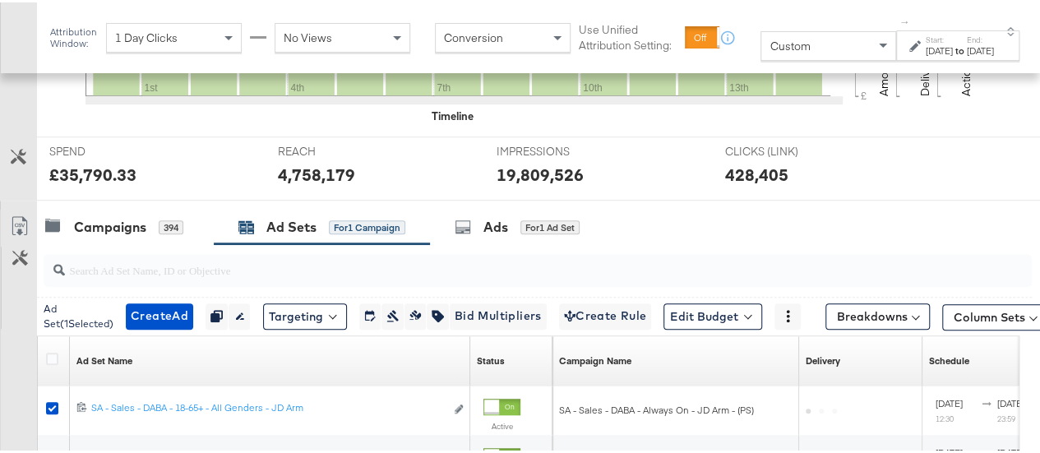
scroll to position [703, 0]
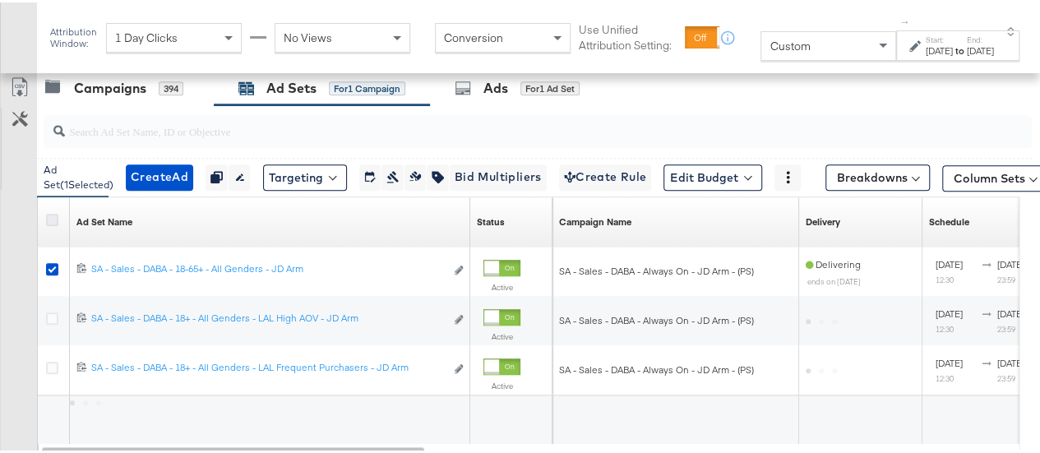
click at [53, 216] on icon at bounding box center [52, 217] width 12 height 12
click at [0, 0] on input "checkbox" at bounding box center [0, 0] width 0 height 0
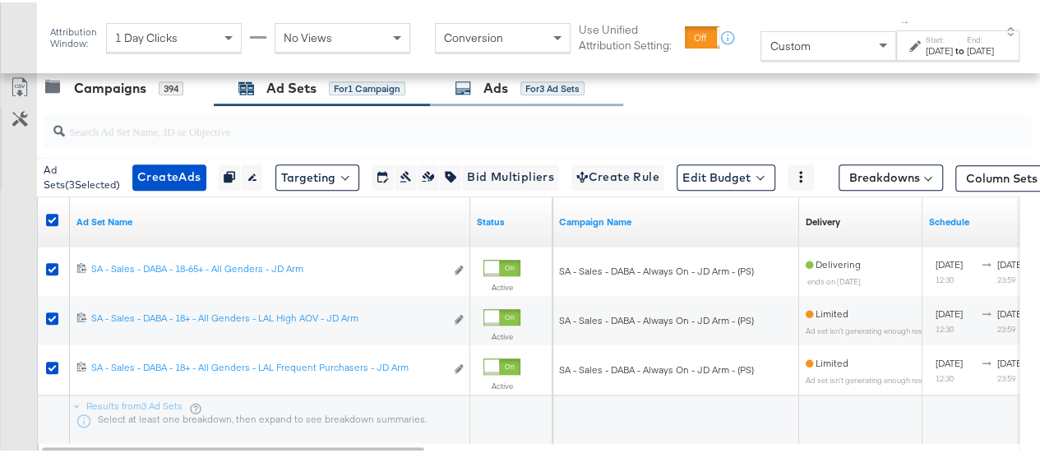
click at [473, 88] on div "Ads for 3 Ad Sets" at bounding box center [520, 85] width 130 height 19
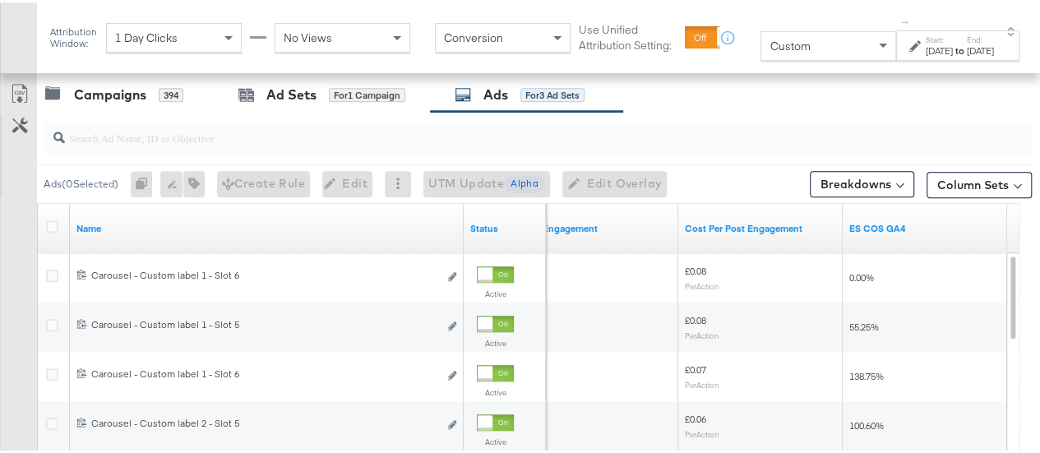
scroll to position [690, 0]
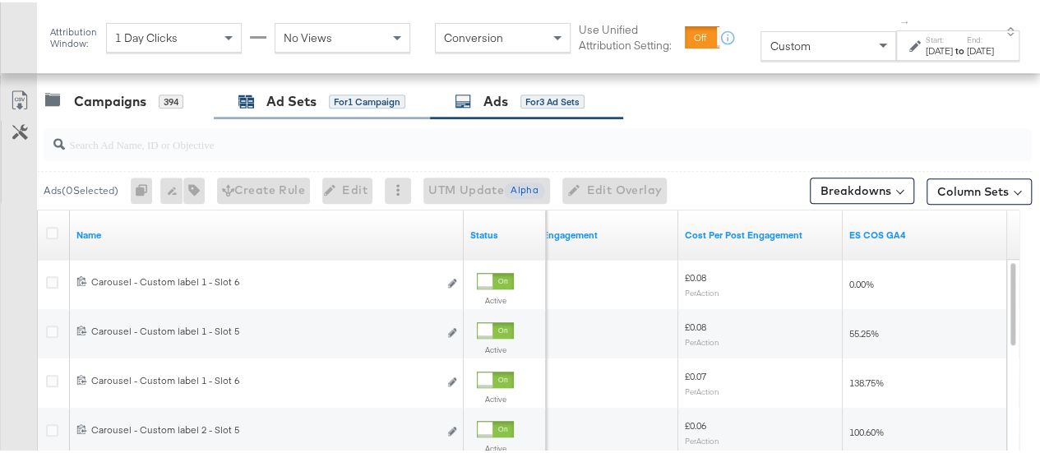
click at [285, 91] on div "Ad Sets" at bounding box center [291, 99] width 50 height 19
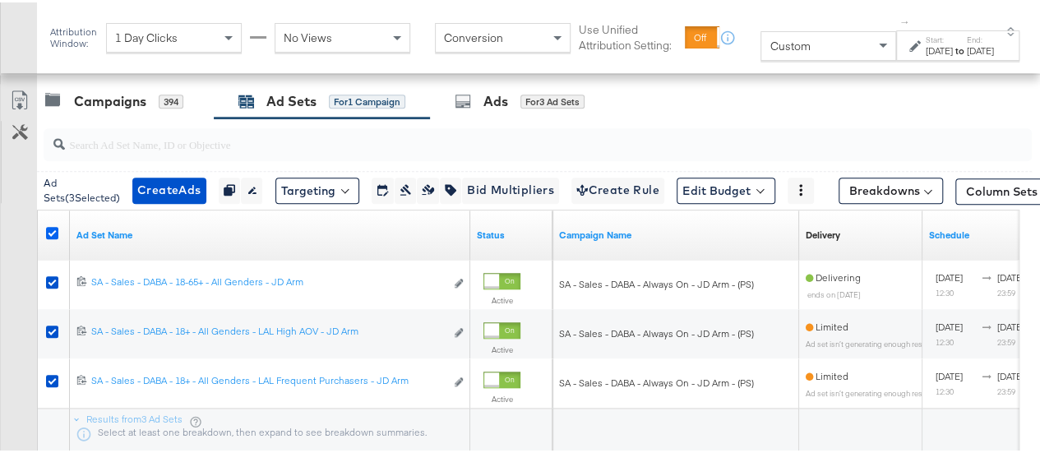
click at [49, 226] on icon at bounding box center [52, 230] width 12 height 12
click at [0, 0] on input "checkbox" at bounding box center [0, 0] width 0 height 0
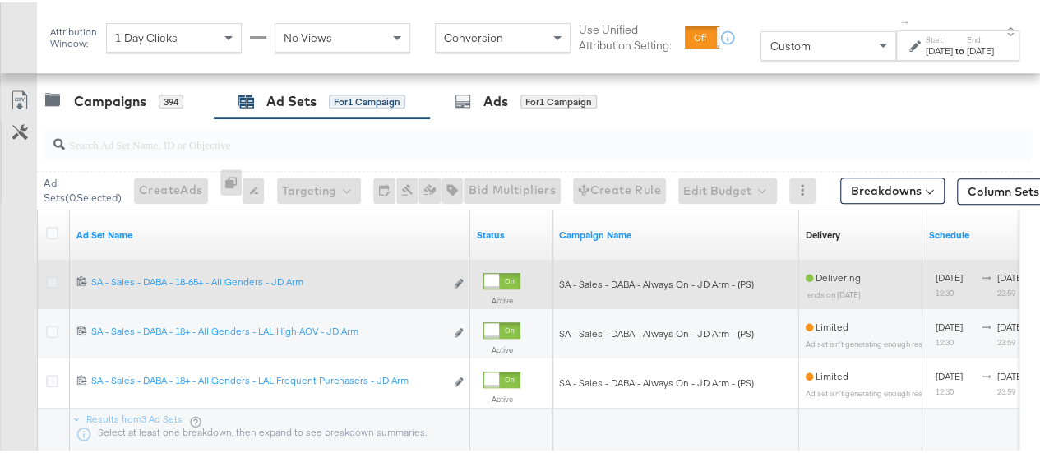
click at [52, 277] on icon at bounding box center [52, 280] width 12 height 12
click at [0, 0] on input "checkbox" at bounding box center [0, 0] width 0 height 0
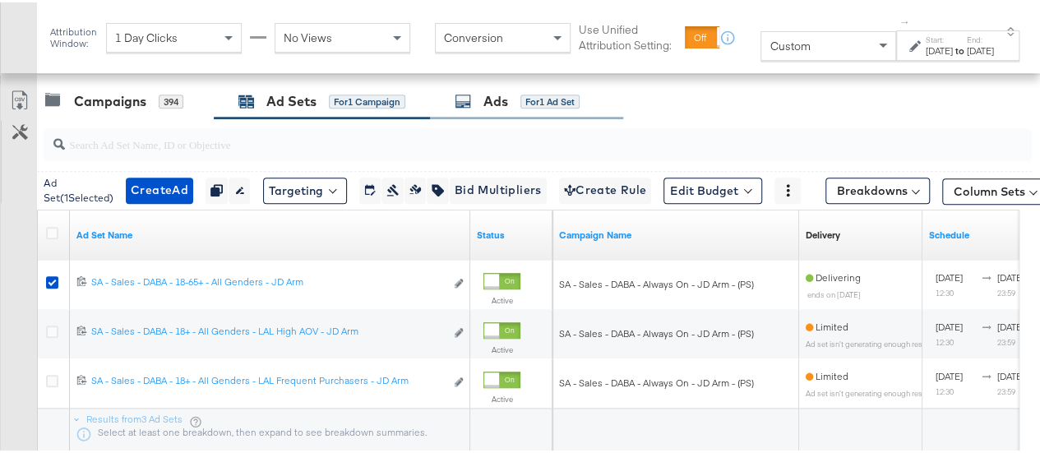
click at [470, 100] on icon at bounding box center [463, 98] width 16 height 16
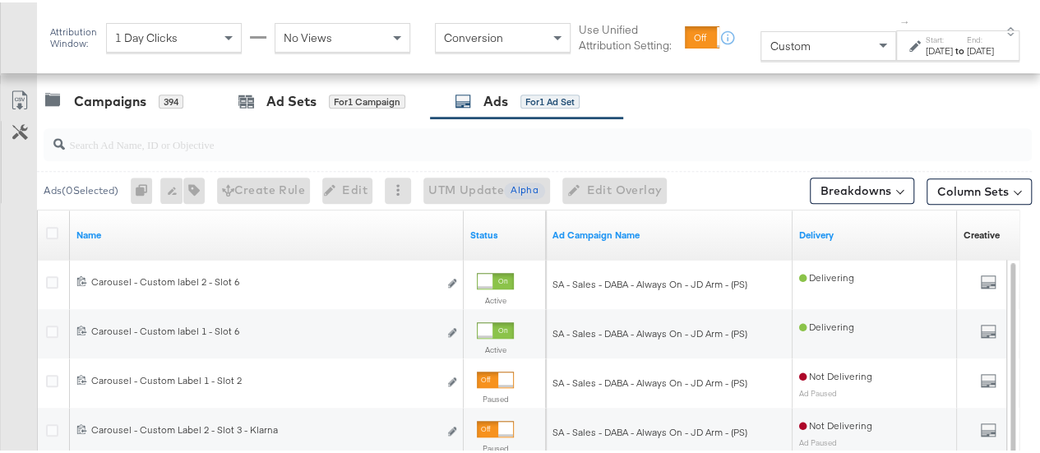
click at [705, 105] on div "Campaigns 394 Ad Sets for 1 Campaign Ads for 1 Ad Set" at bounding box center [544, 98] width 1015 height 35
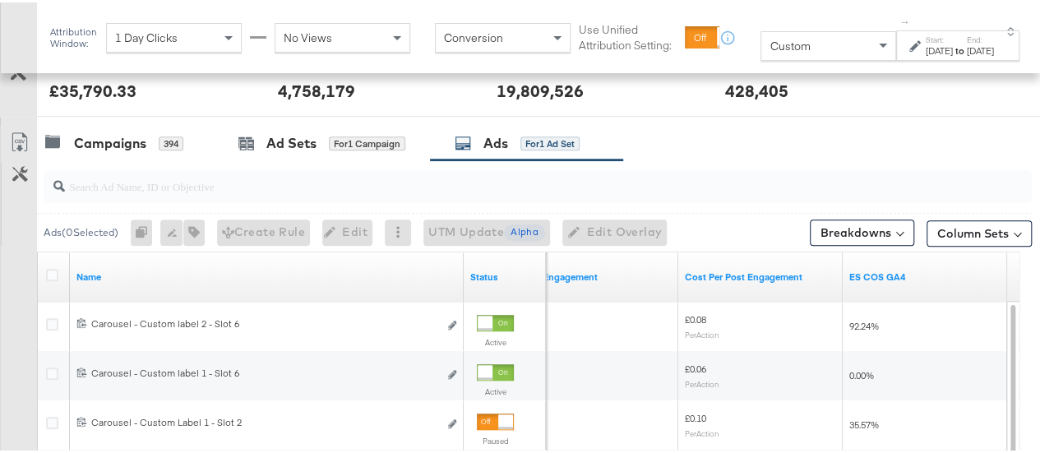
scroll to position [649, 0]
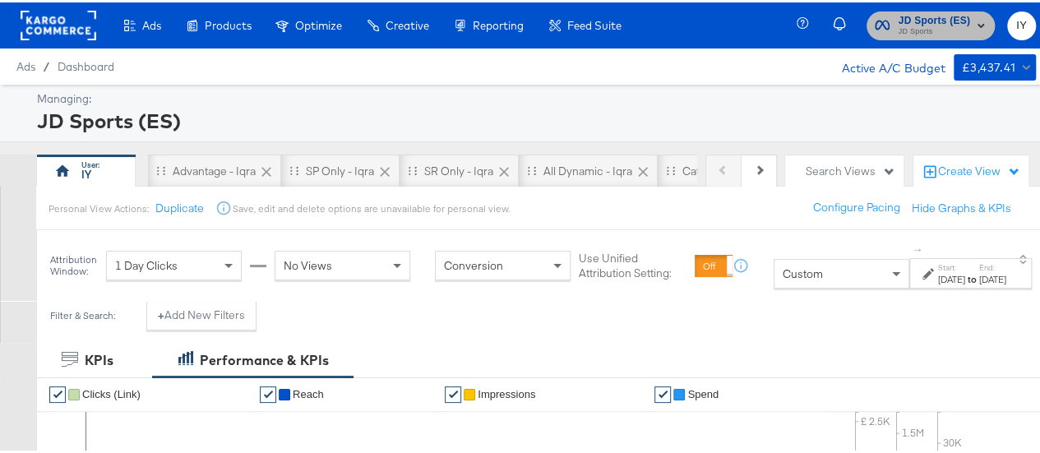
click at [898, 21] on span "JD Sports (ES)" at bounding box center [934, 18] width 72 height 17
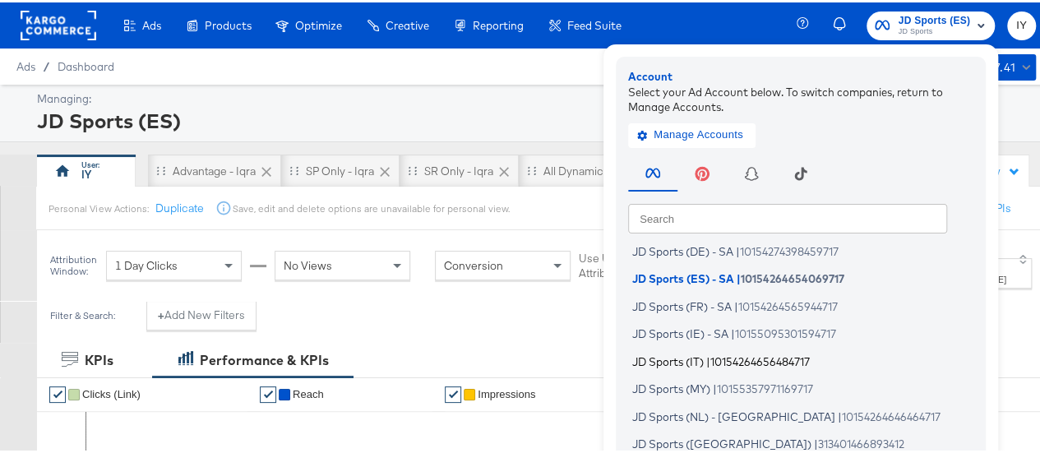
scroll to position [173, 0]
click at [712, 307] on span "JD Sports (FR) - SA" at bounding box center [681, 302] width 99 height 13
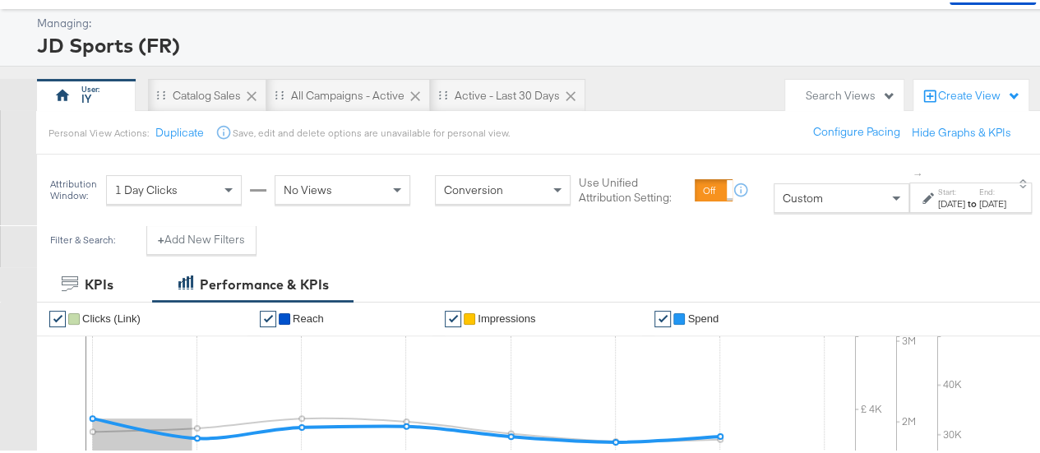
scroll to position [74, 0]
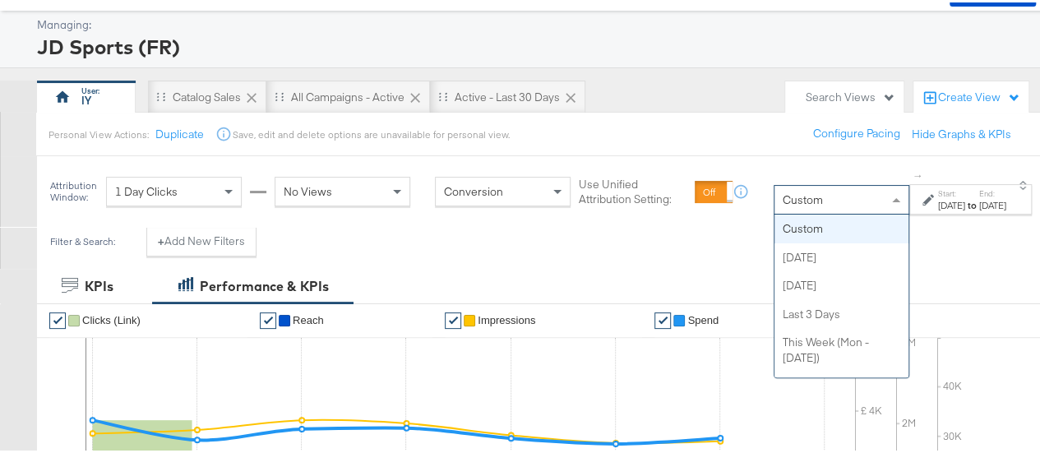
click at [830, 193] on div "Custom" at bounding box center [841, 197] width 134 height 28
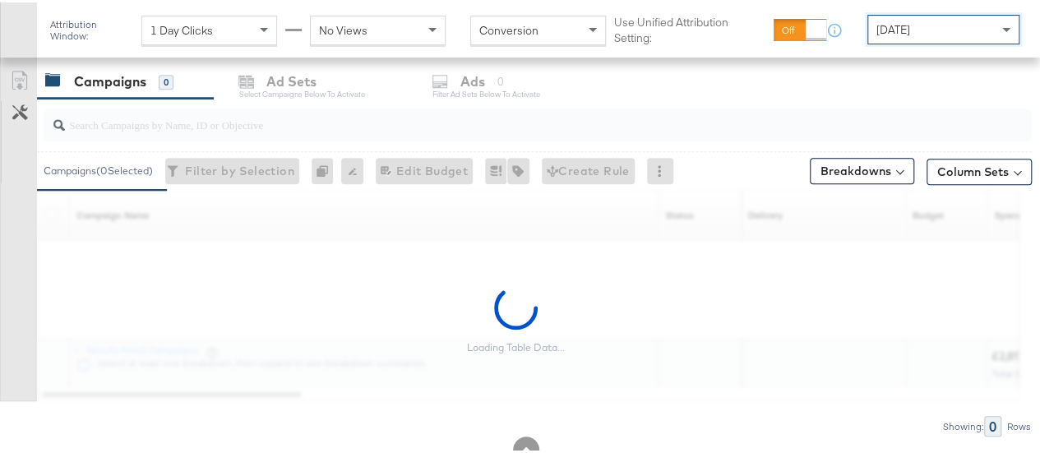
scroll to position [684, 0]
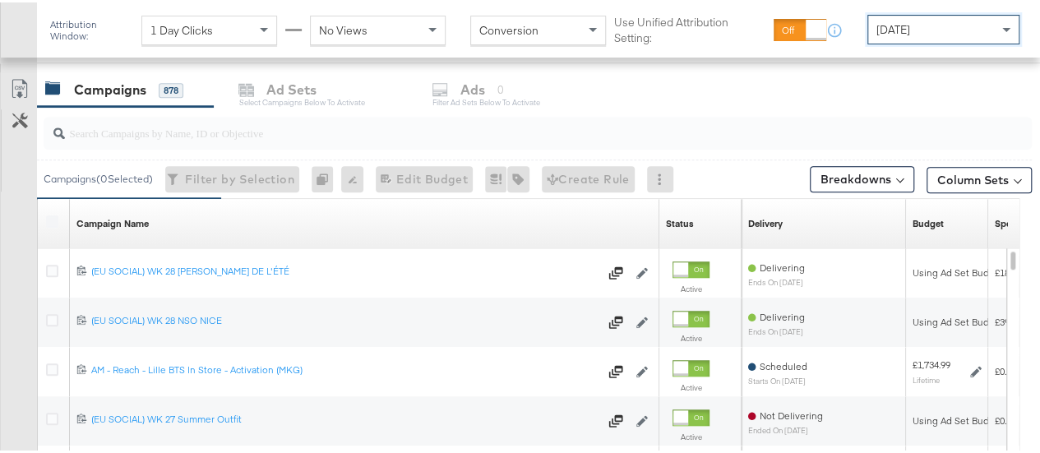
click at [232, 134] on input "search" at bounding box center [505, 124] width 880 height 32
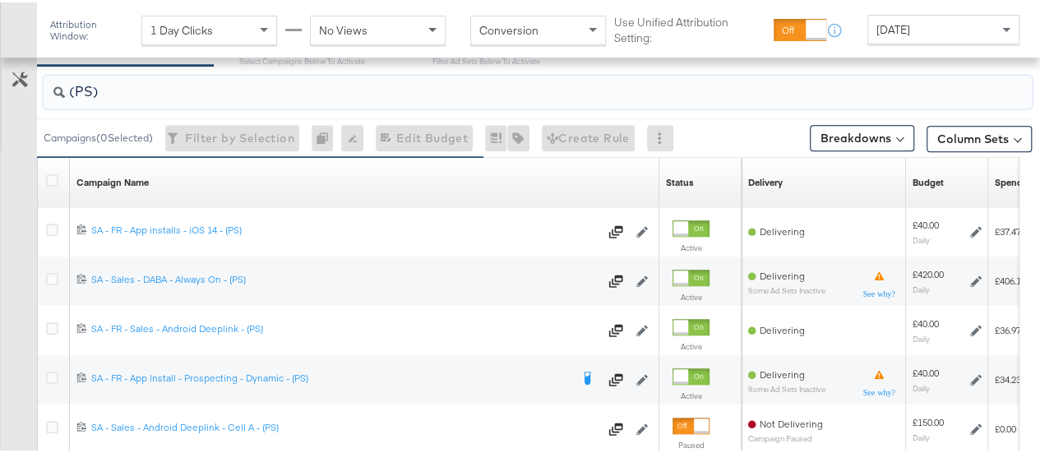
scroll to position [726, 0]
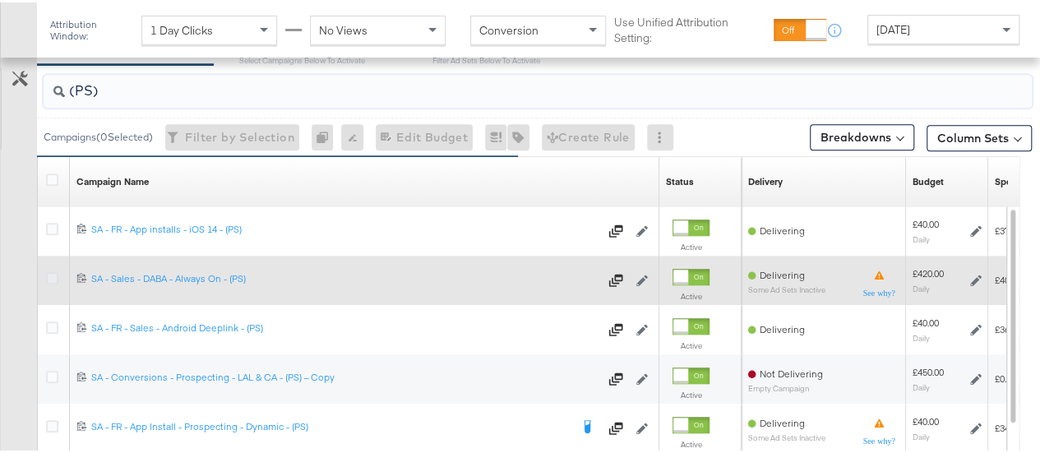
type input "(PS)"
click at [52, 275] on icon at bounding box center [52, 276] width 12 height 12
click at [0, 0] on input "checkbox" at bounding box center [0, 0] width 0 height 0
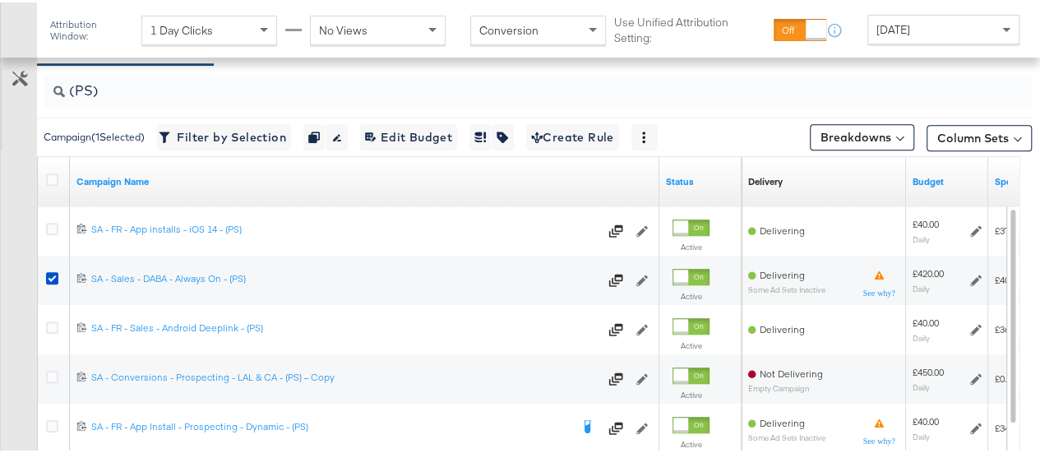
scroll to position [605, 0]
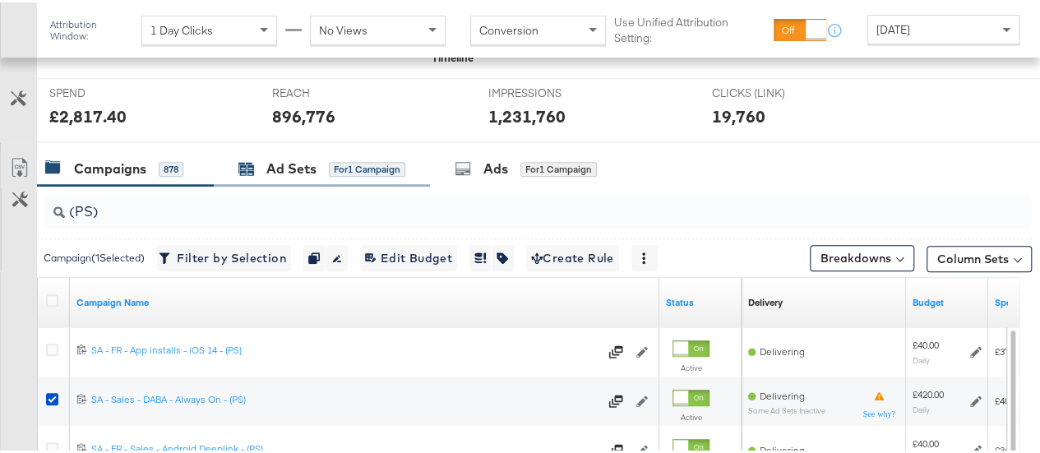
click at [281, 159] on div "Ad Sets" at bounding box center [291, 166] width 50 height 19
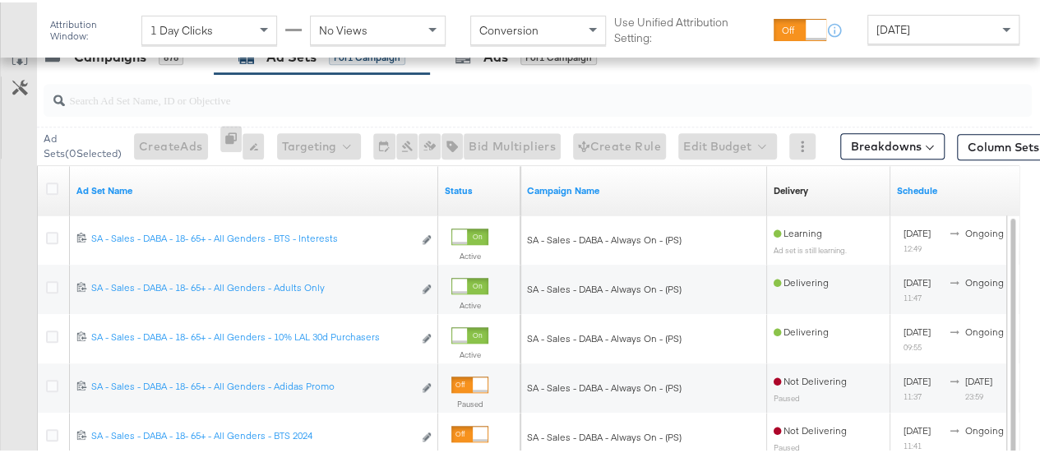
scroll to position [721, 0]
